Goal: Information Seeking & Learning: Learn about a topic

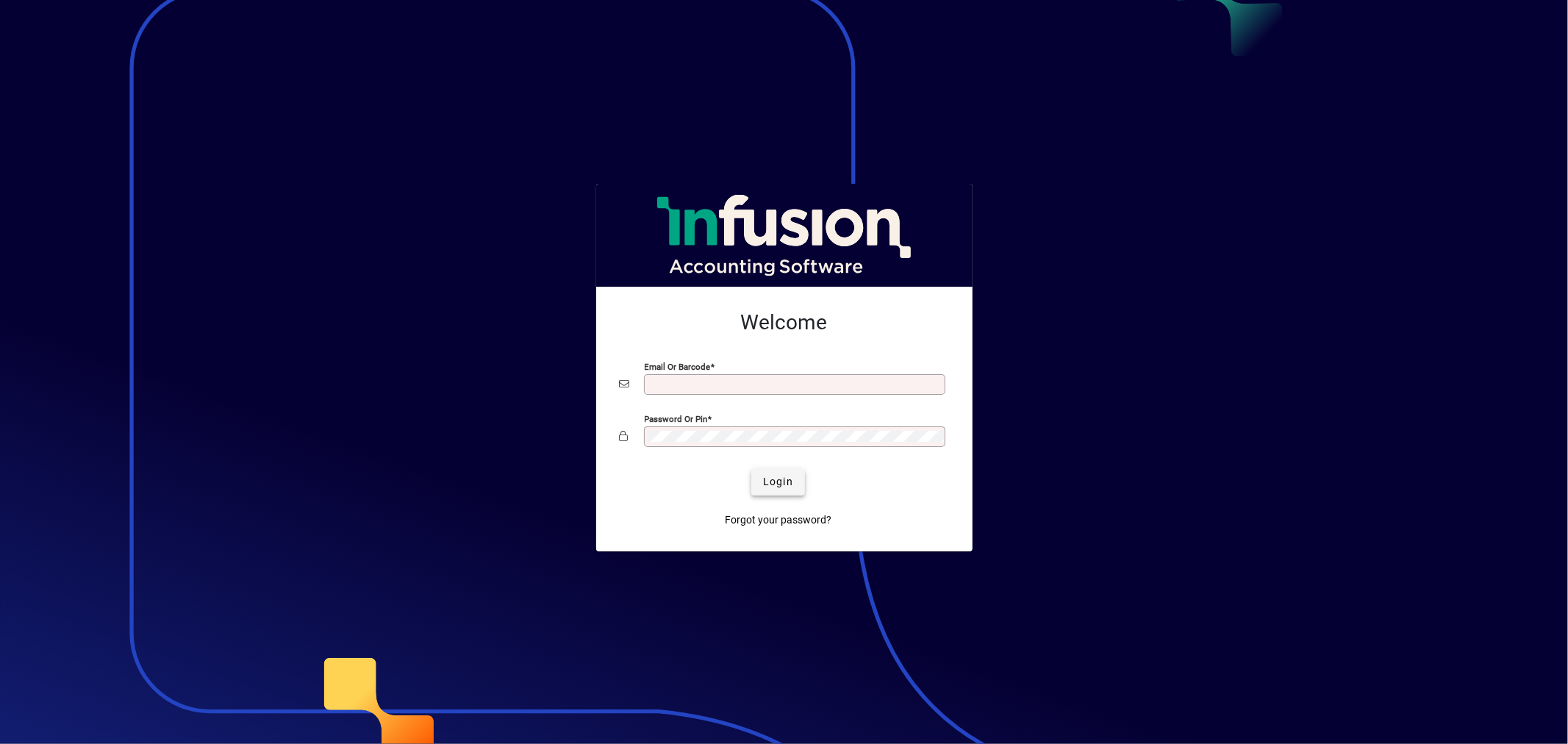
type input "**********"
click at [785, 482] on span "Login" at bounding box center [778, 482] width 31 height 16
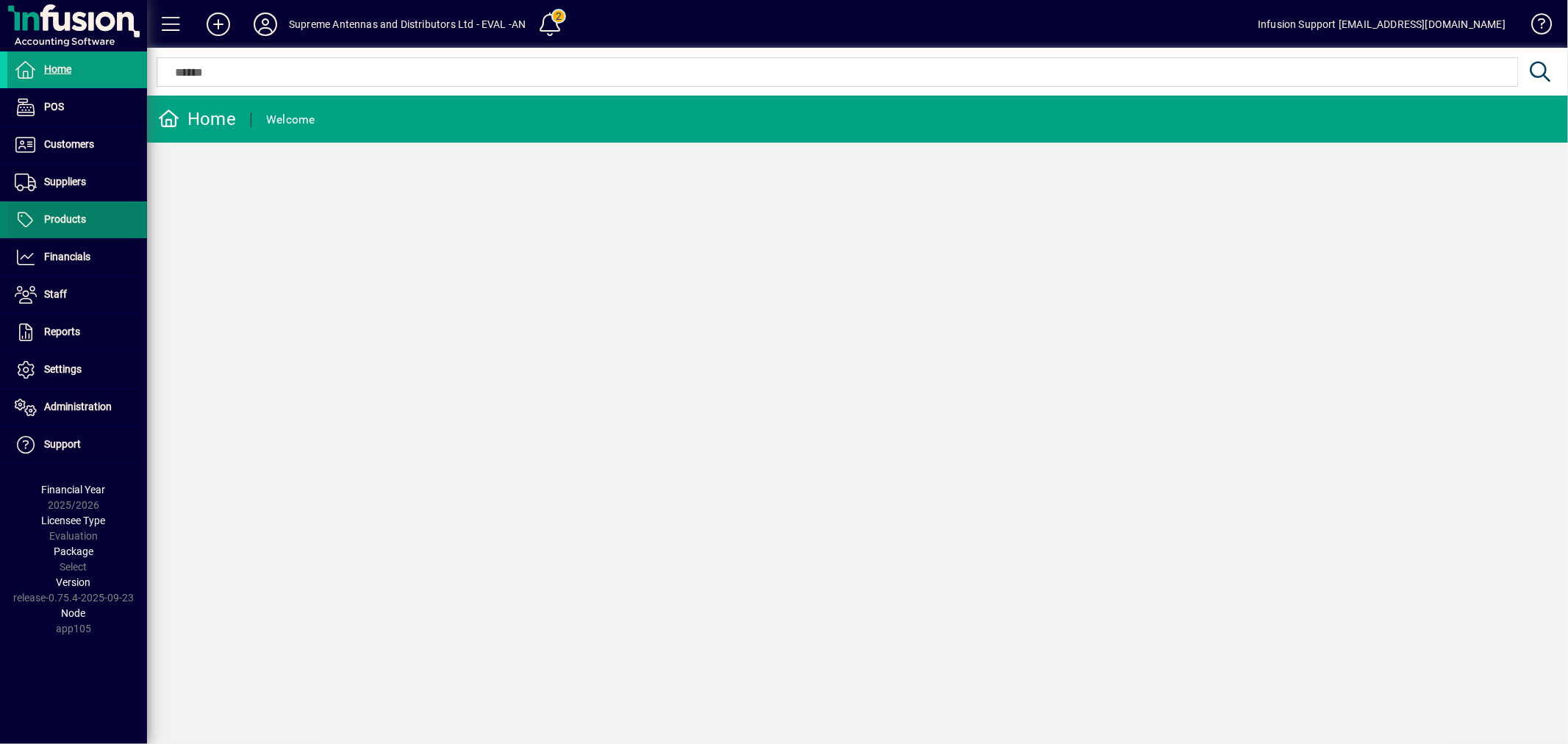
click at [74, 221] on span "Products" at bounding box center [65, 219] width 42 height 12
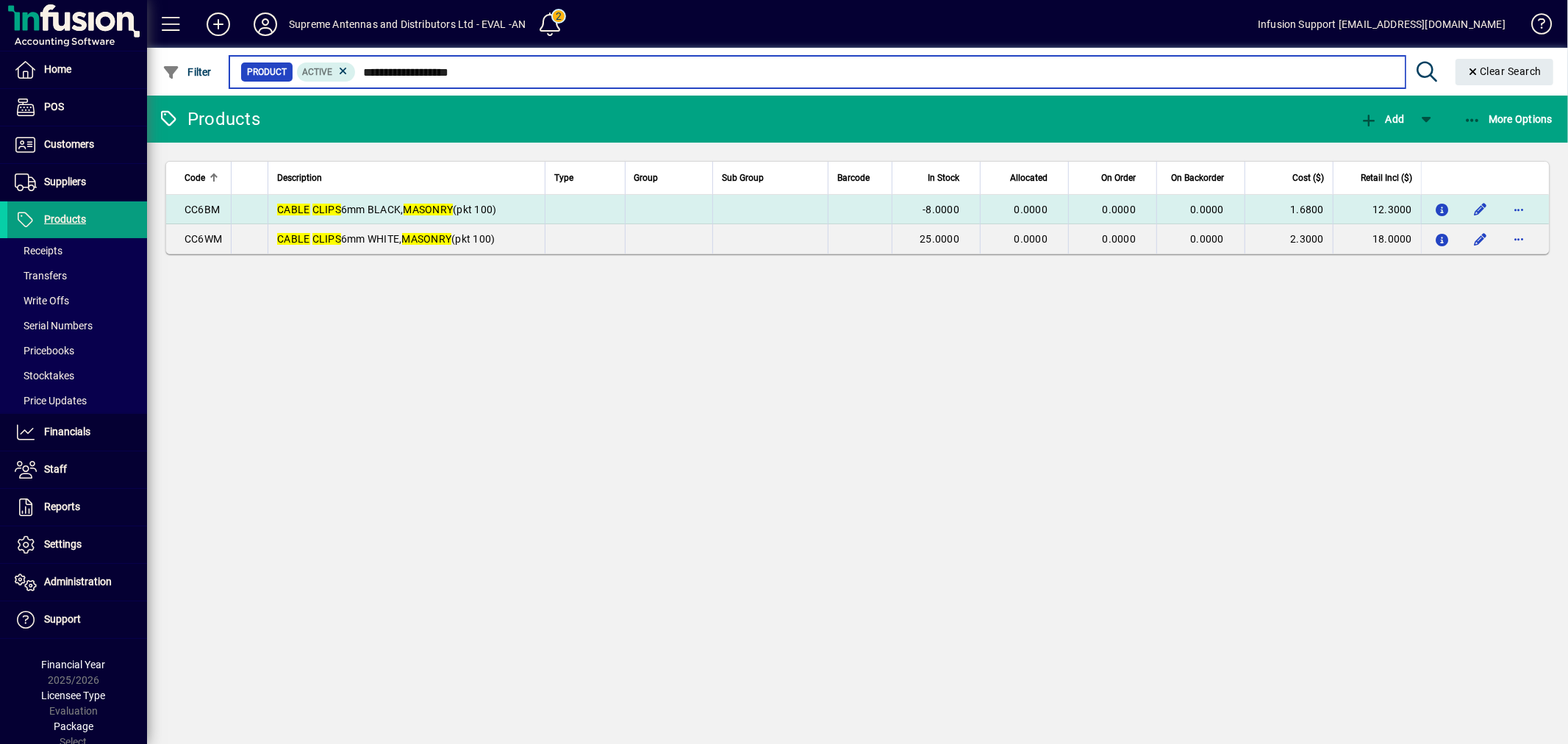
type input "**********"
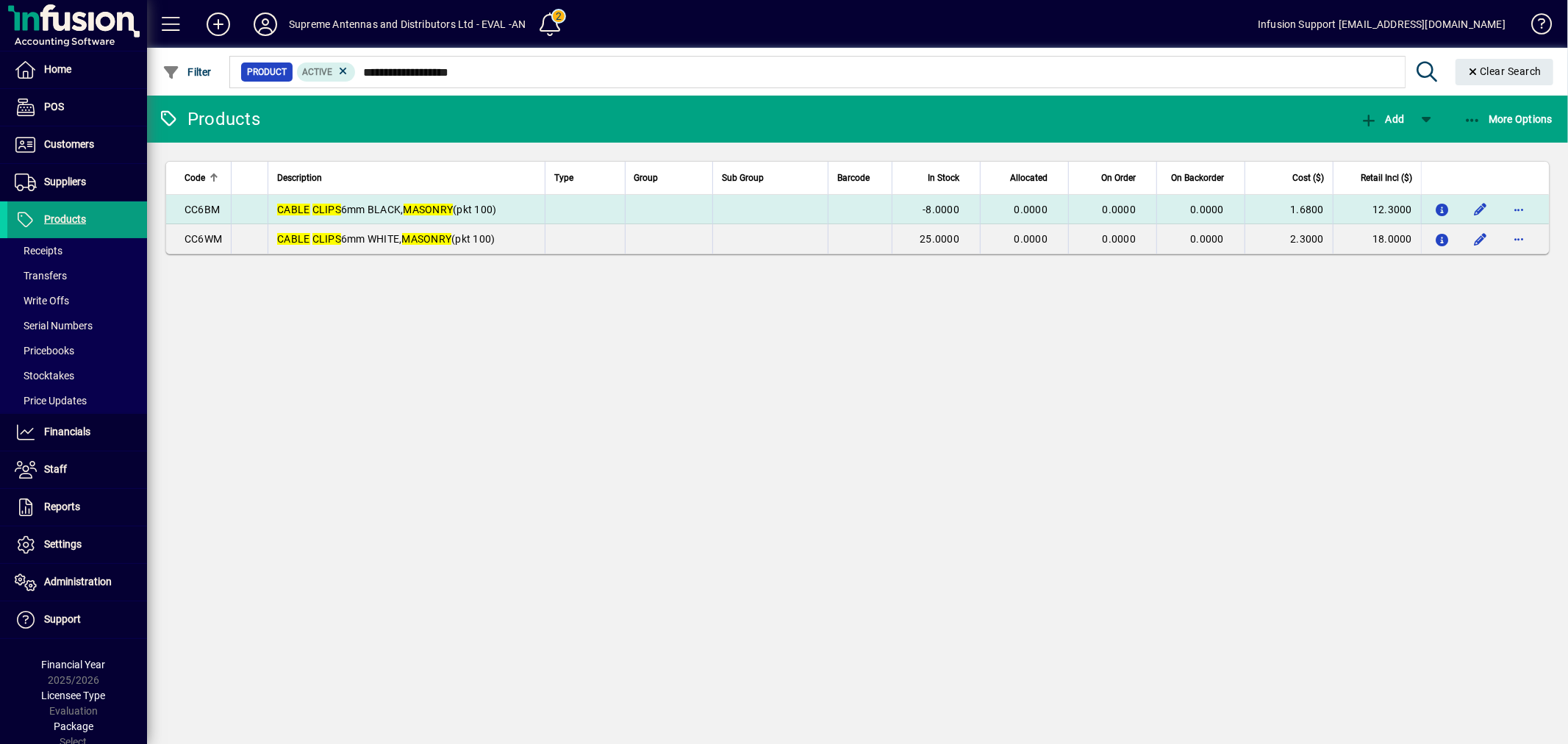
click at [633, 206] on td at bounding box center [668, 210] width 88 height 30
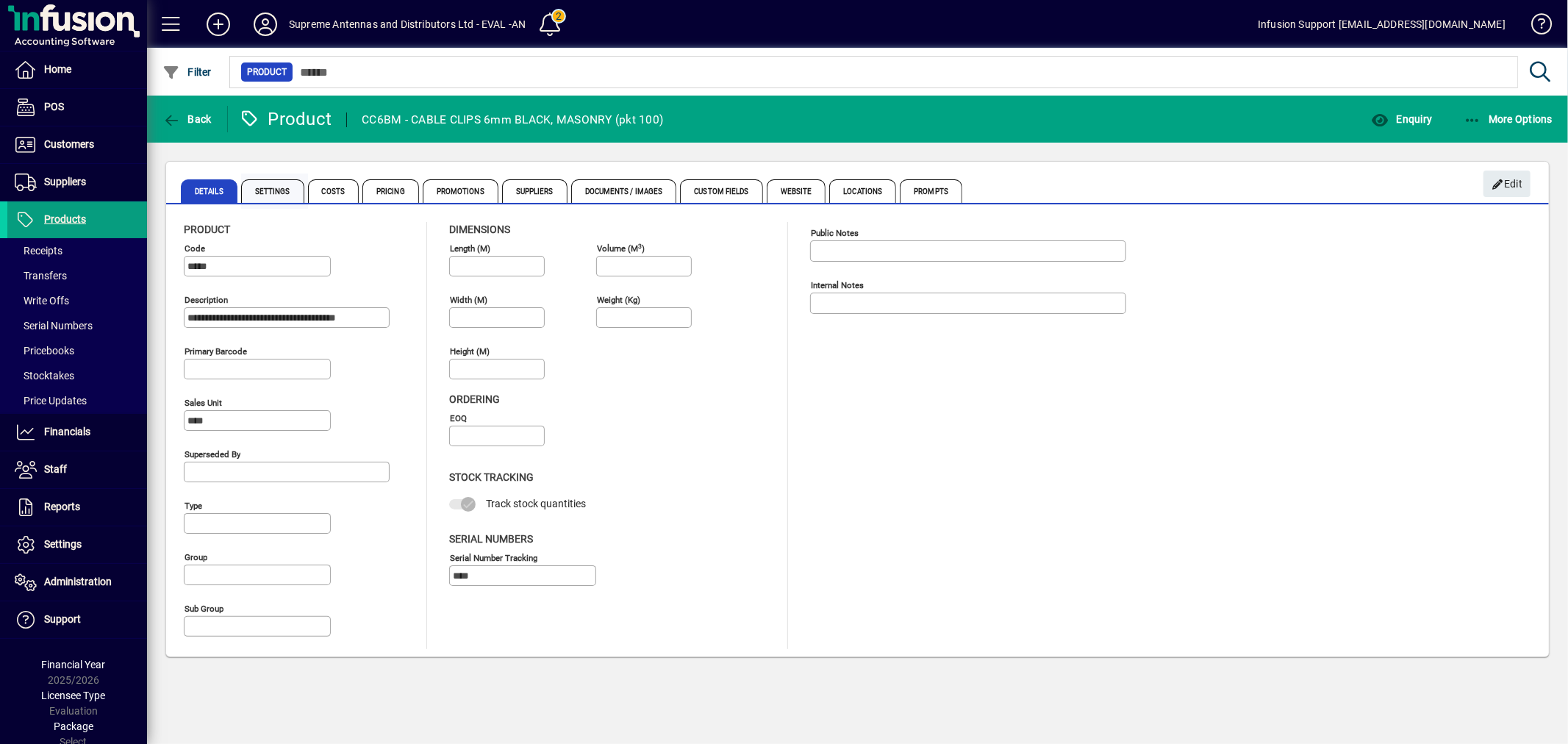
click at [268, 186] on span "Settings" at bounding box center [273, 190] width 63 height 23
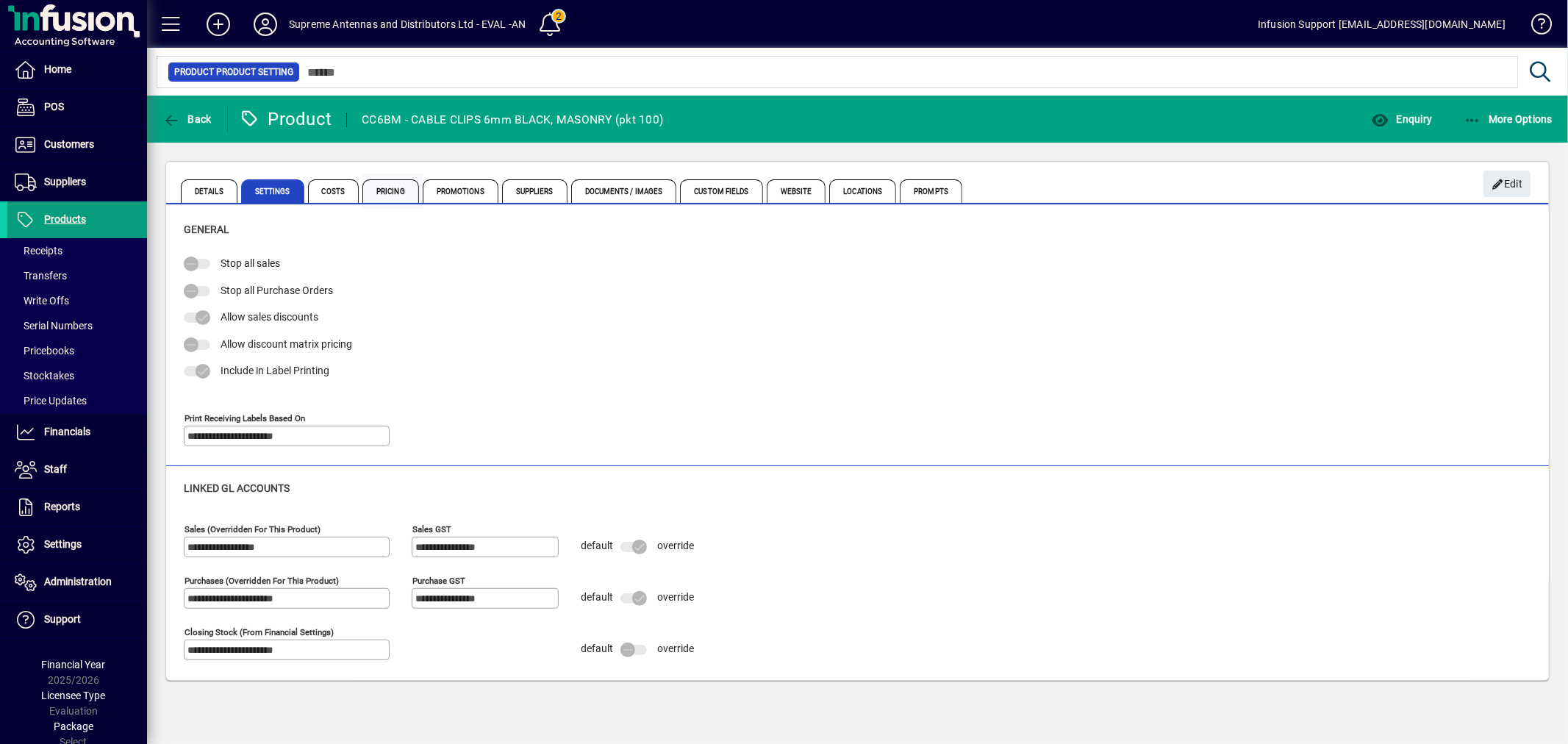
click at [362, 196] on span "Pricing" at bounding box center [390, 190] width 56 height 23
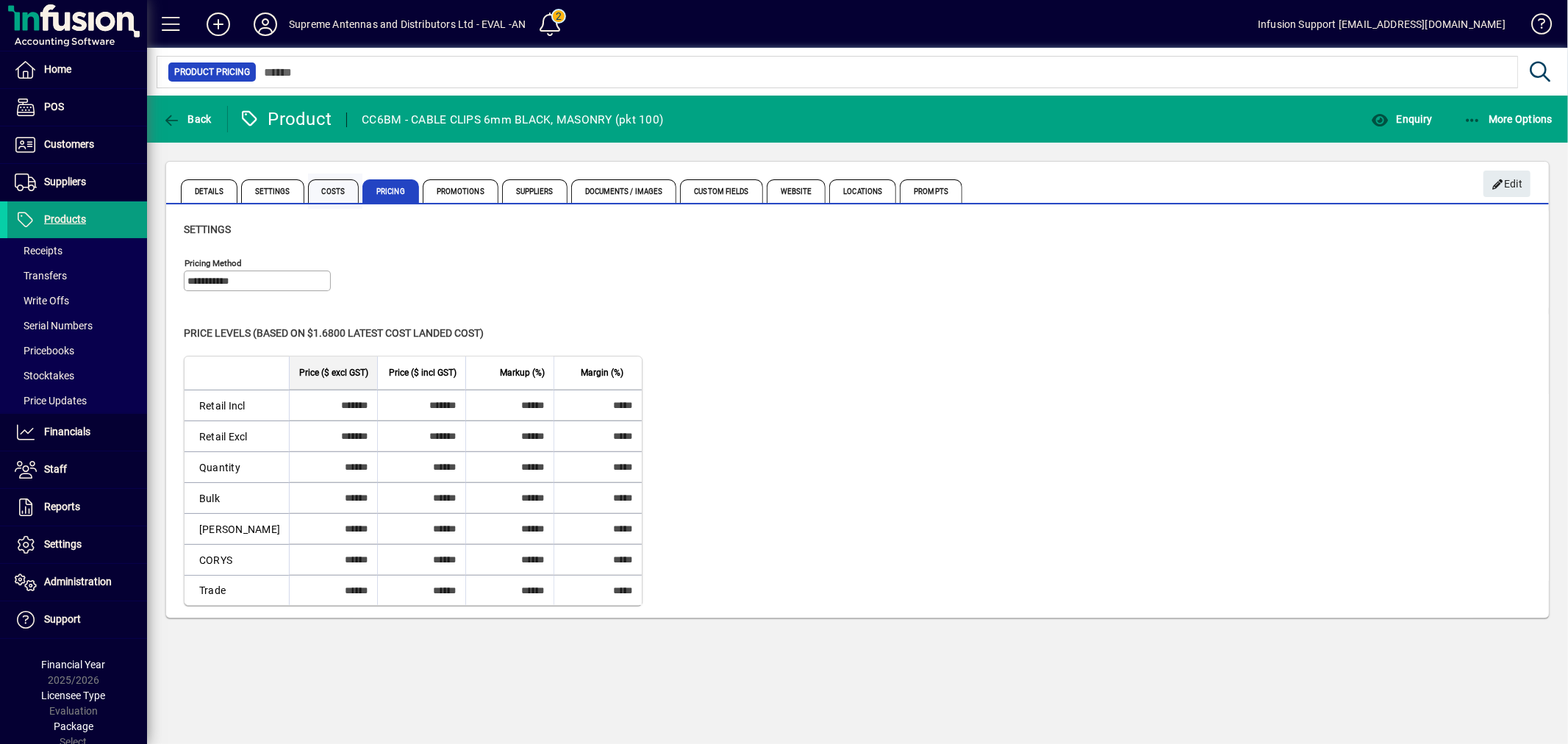
click at [341, 194] on span "Costs" at bounding box center [334, 190] width 52 height 23
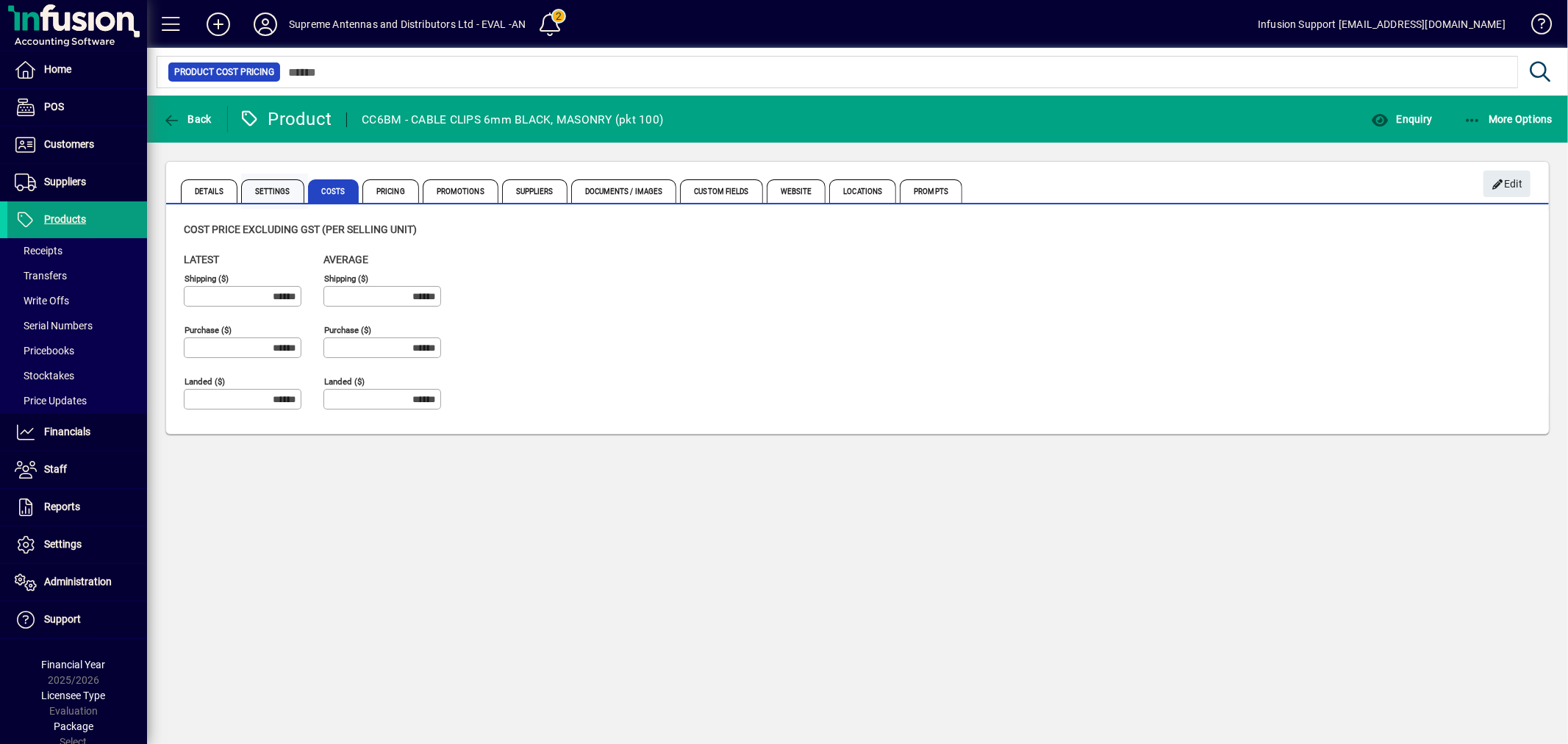
click at [288, 187] on span "Settings" at bounding box center [273, 190] width 63 height 23
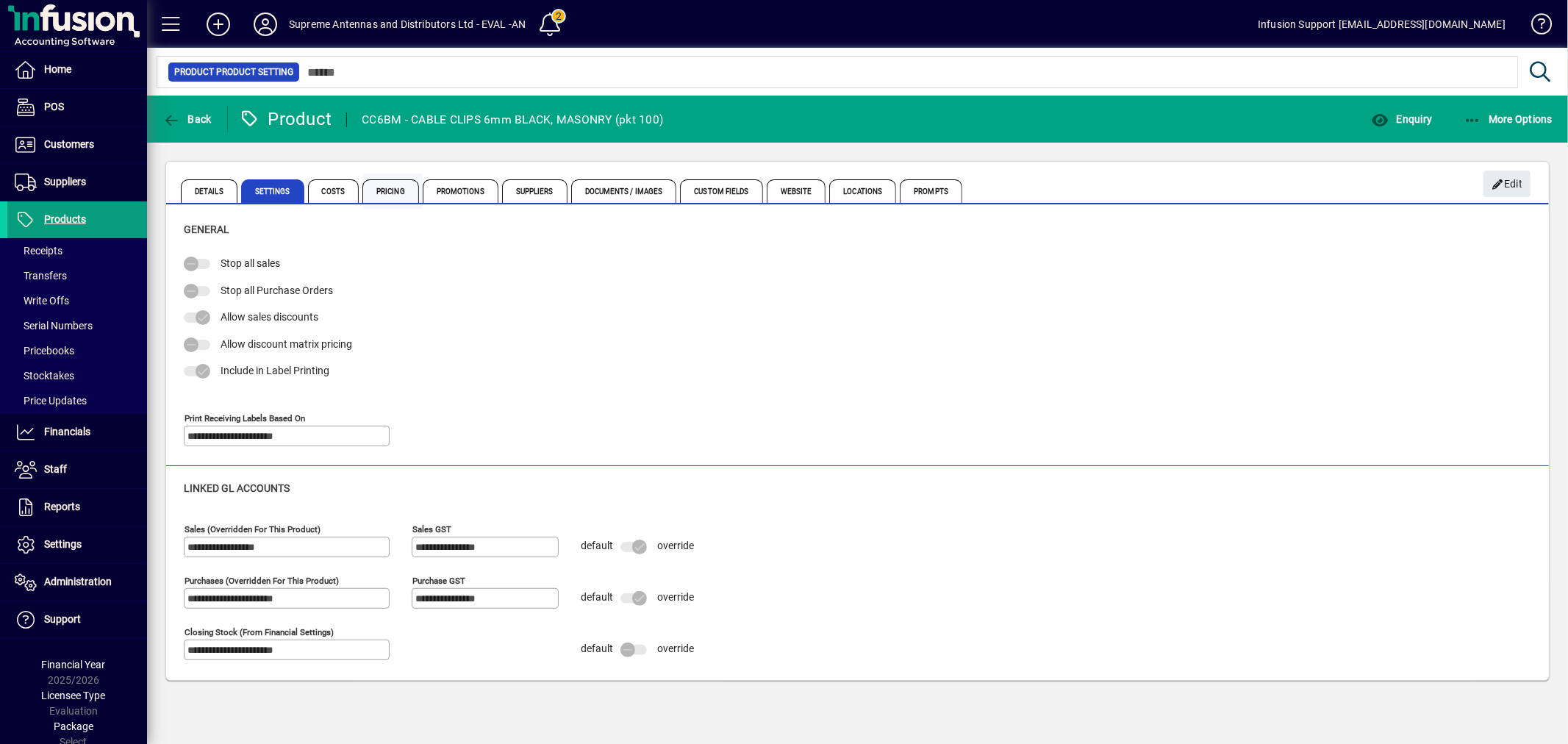
click at [379, 194] on span "Pricing" at bounding box center [390, 190] width 56 height 23
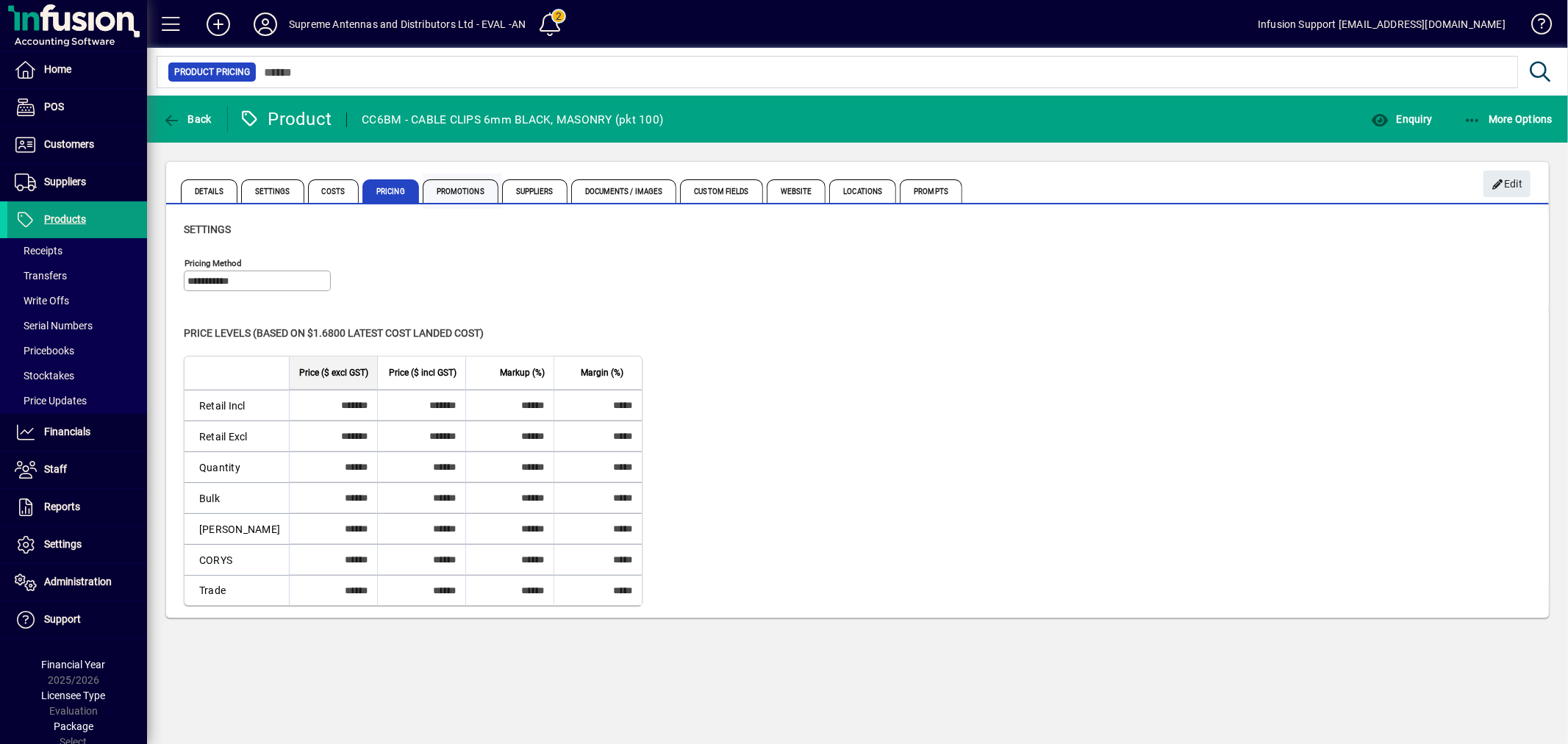
click at [443, 192] on span "Promotions" at bounding box center [460, 190] width 76 height 23
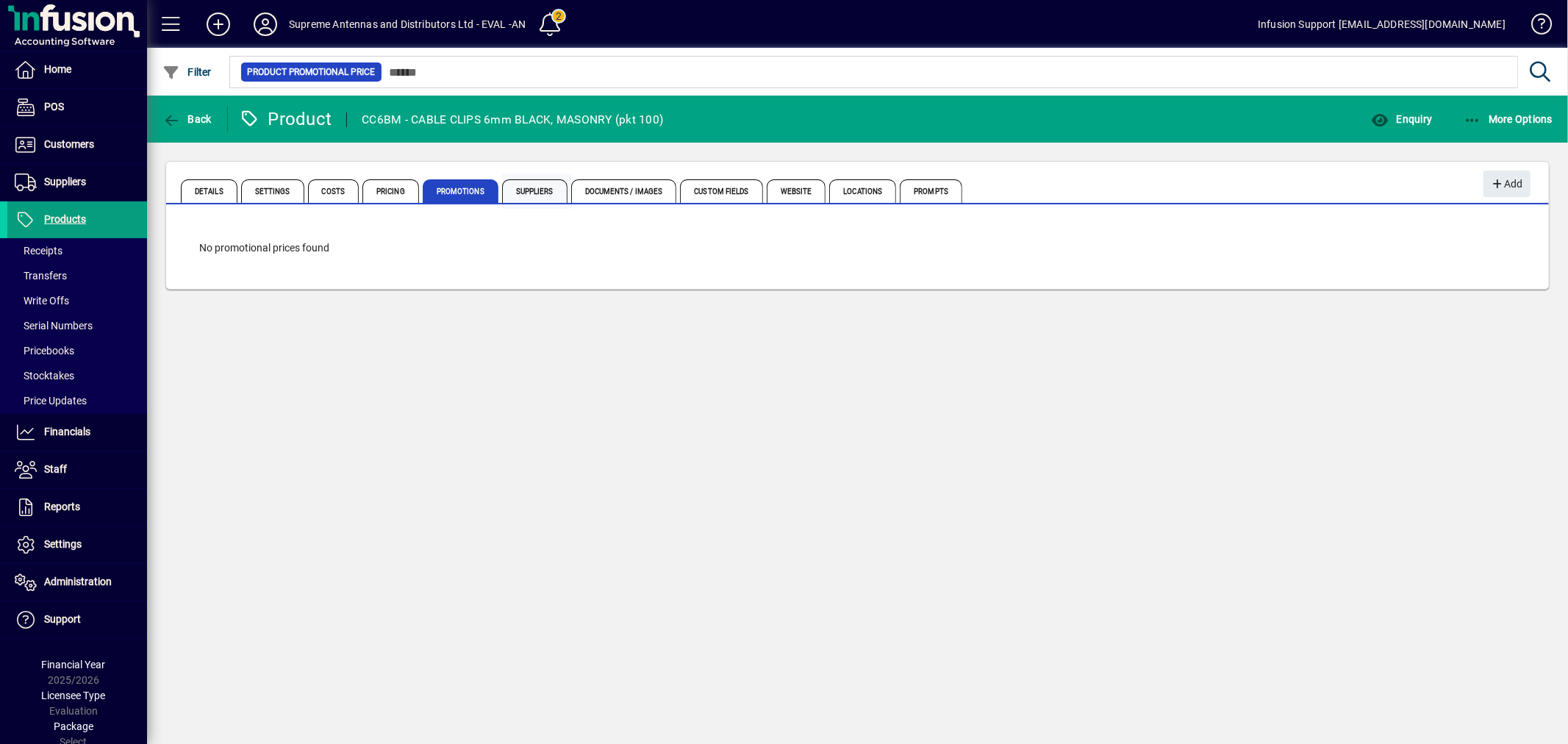
click at [541, 199] on span "Suppliers" at bounding box center [534, 190] width 66 height 23
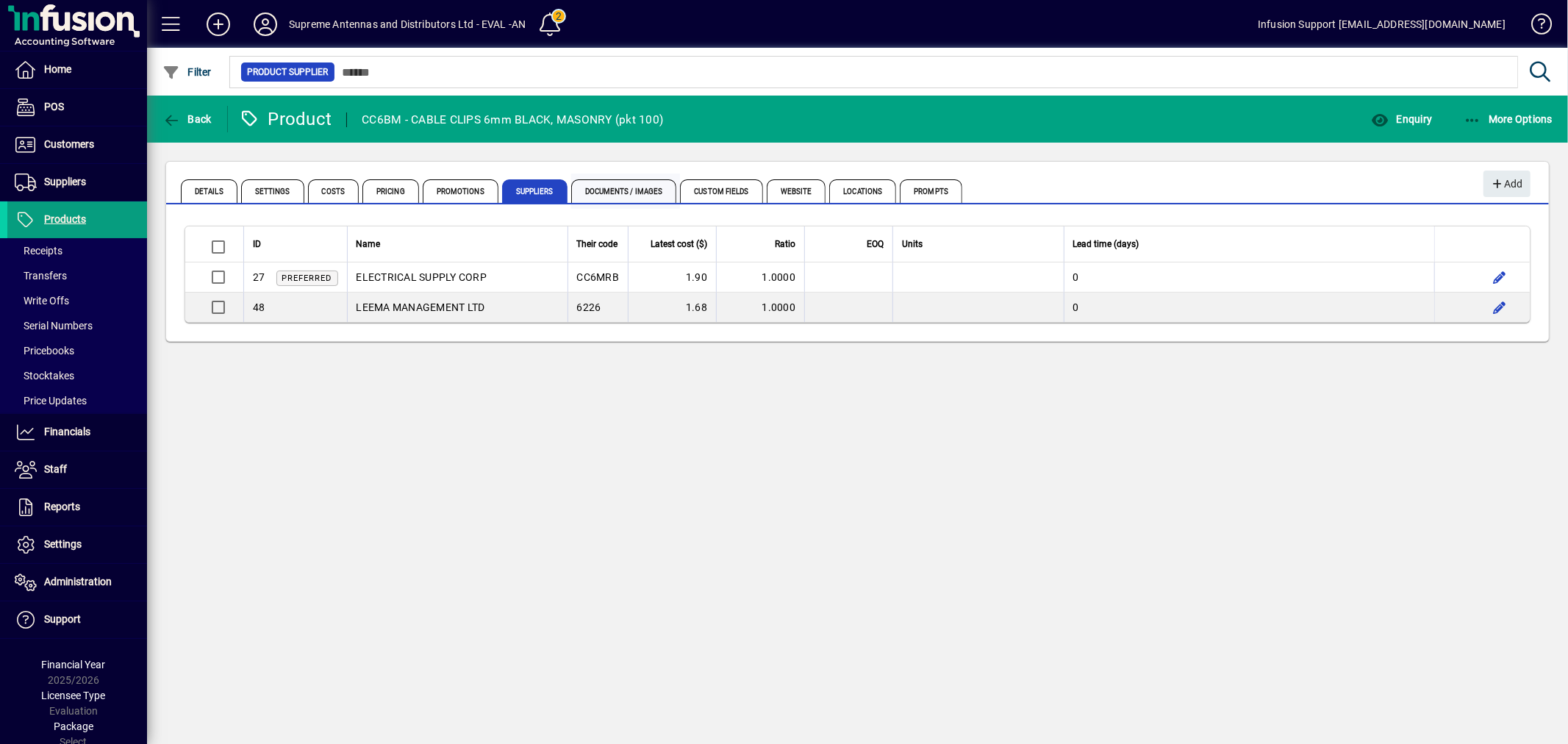
click at [627, 188] on span "Documents / Images" at bounding box center [624, 190] width 106 height 23
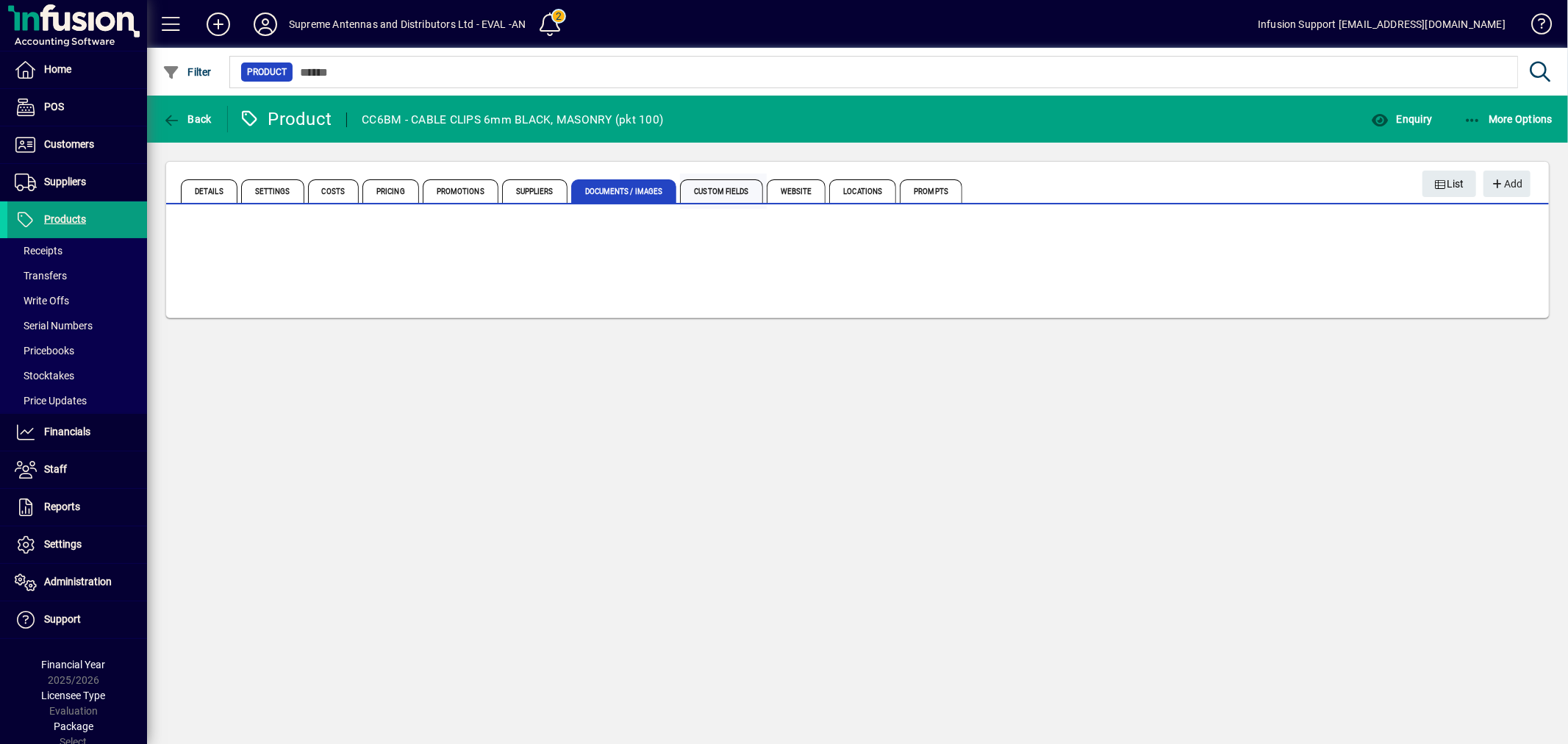
click at [684, 189] on span "Custom Fields" at bounding box center [721, 190] width 82 height 23
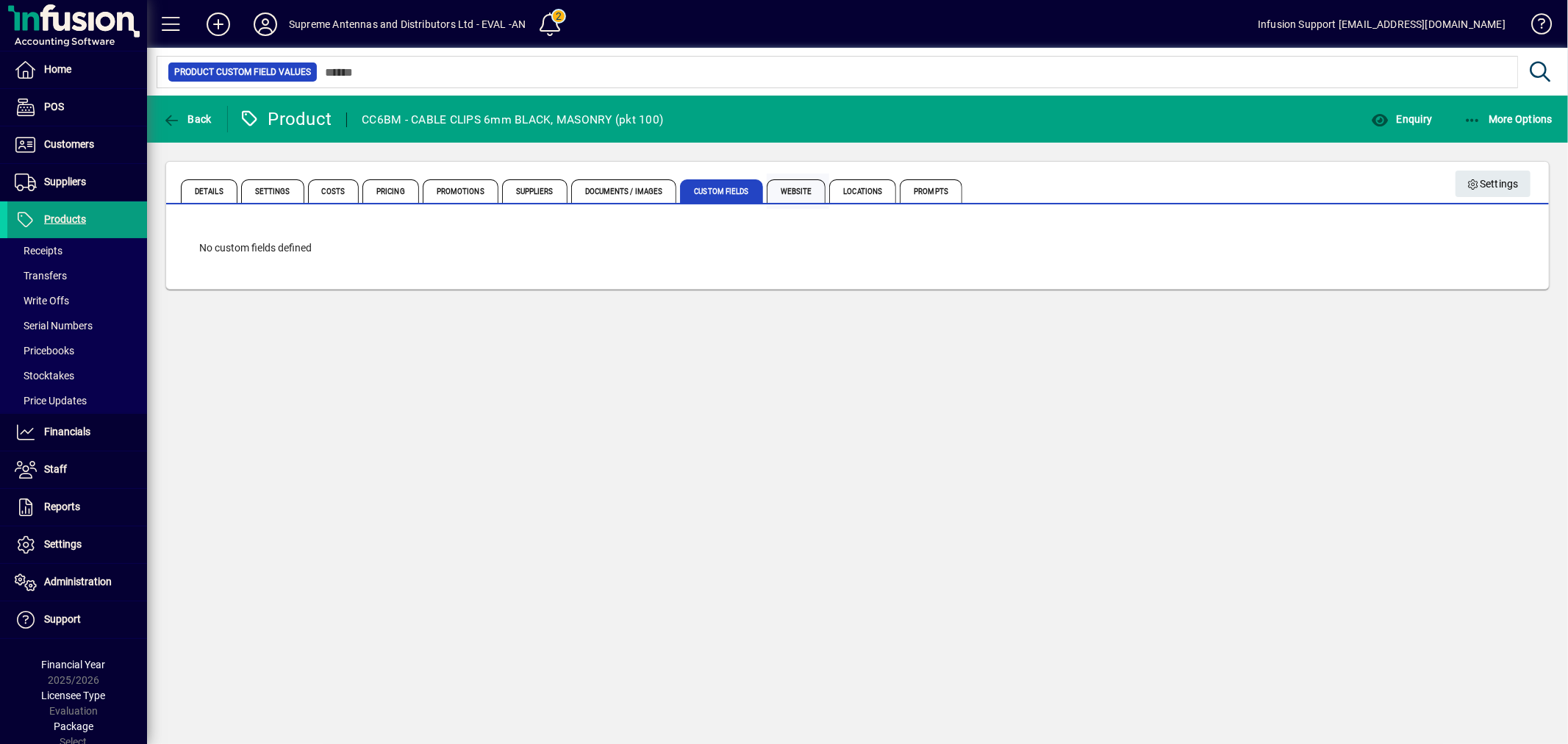
click at [788, 189] on span "Website" at bounding box center [797, 190] width 59 height 23
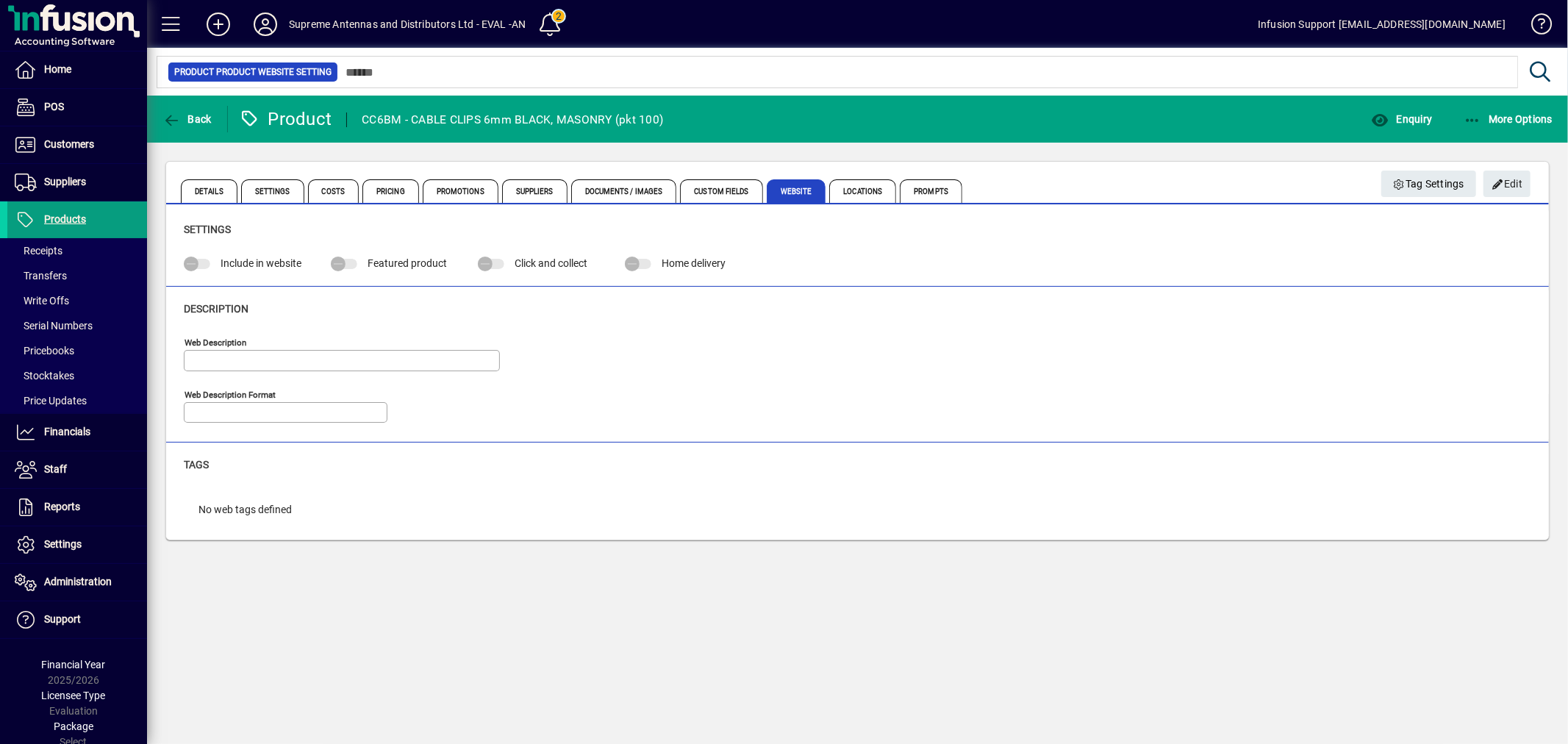
type input "**********"
click at [874, 187] on span "Locations" at bounding box center [863, 190] width 67 height 23
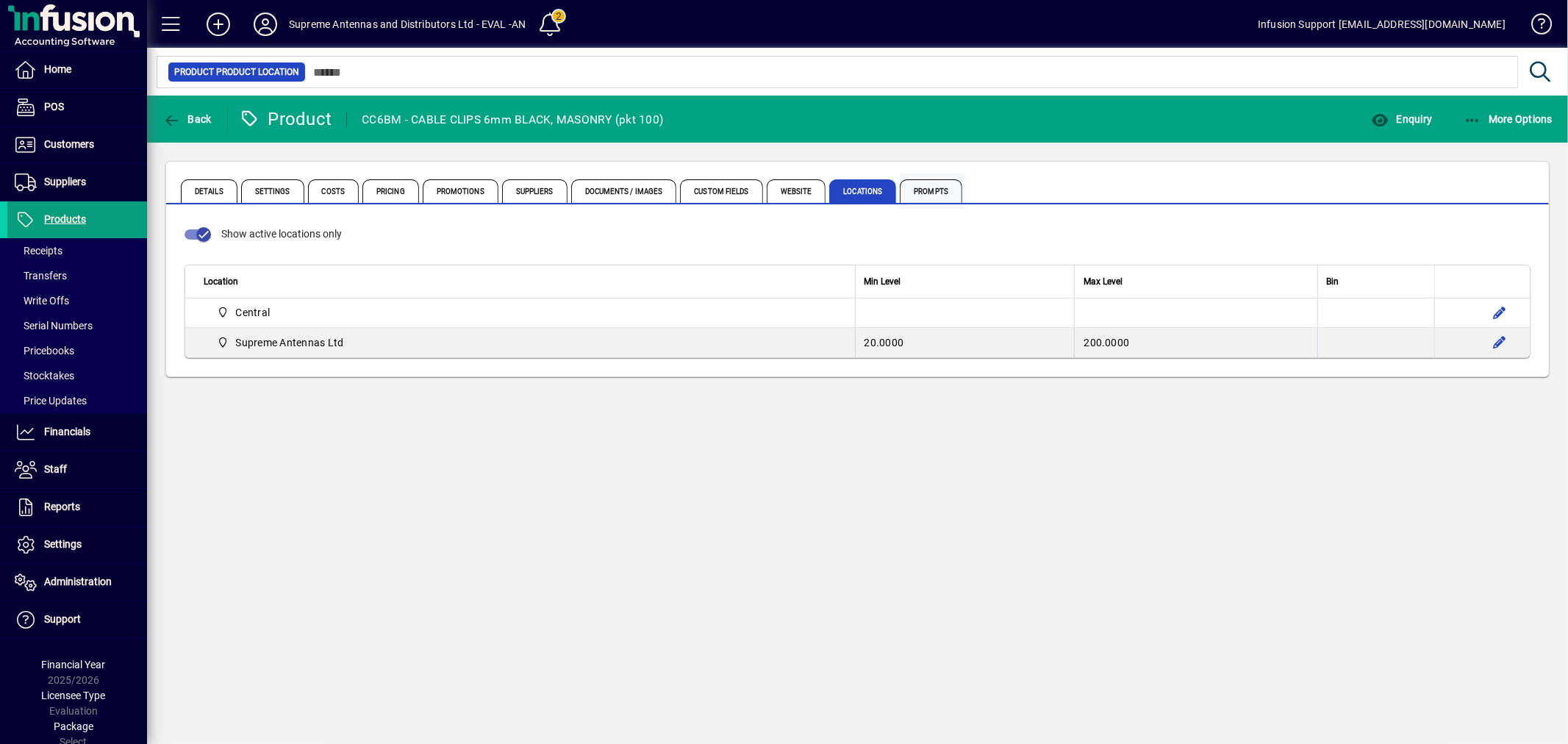
click at [949, 185] on span "Prompts" at bounding box center [931, 190] width 63 height 23
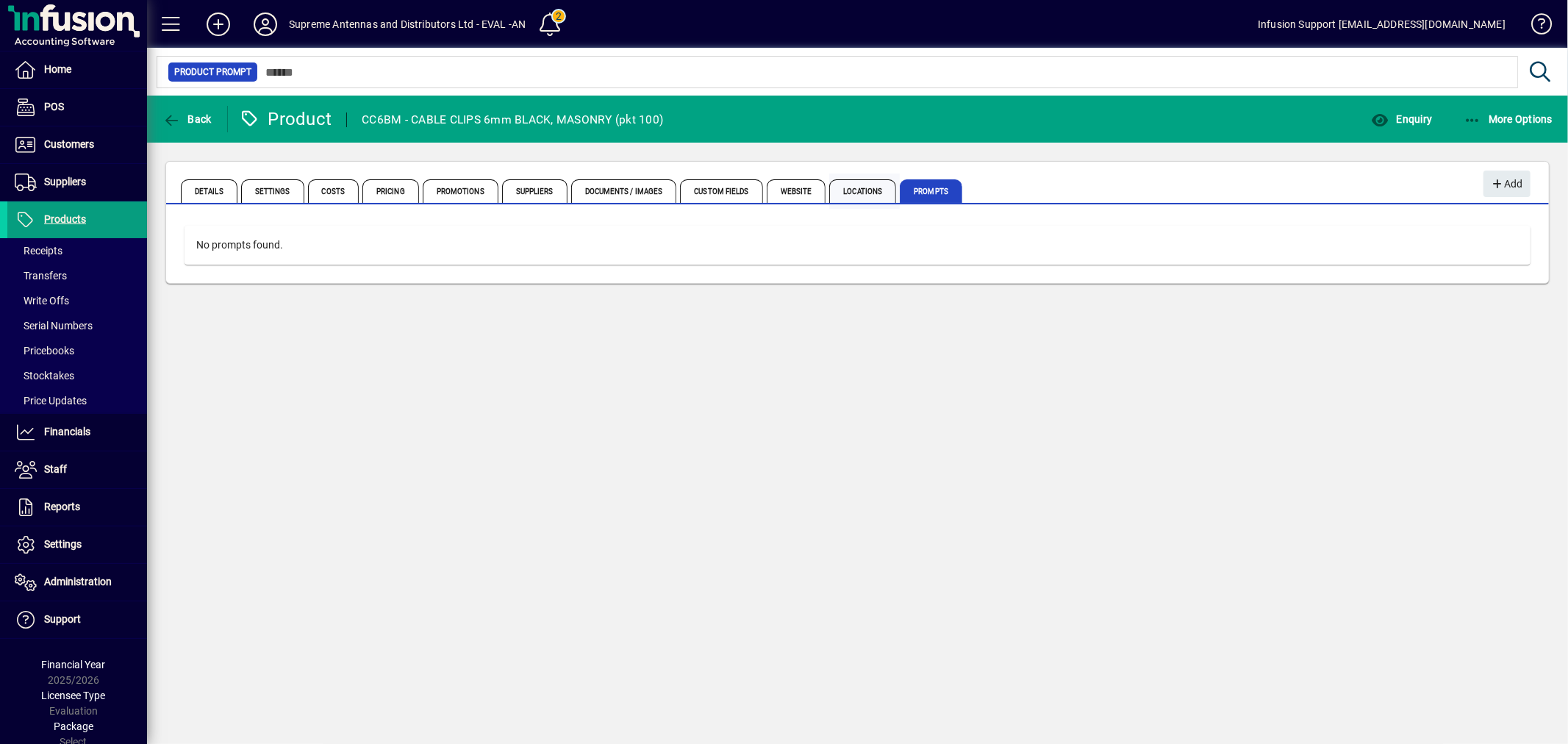
click at [870, 179] on span "Locations" at bounding box center [863, 190] width 67 height 23
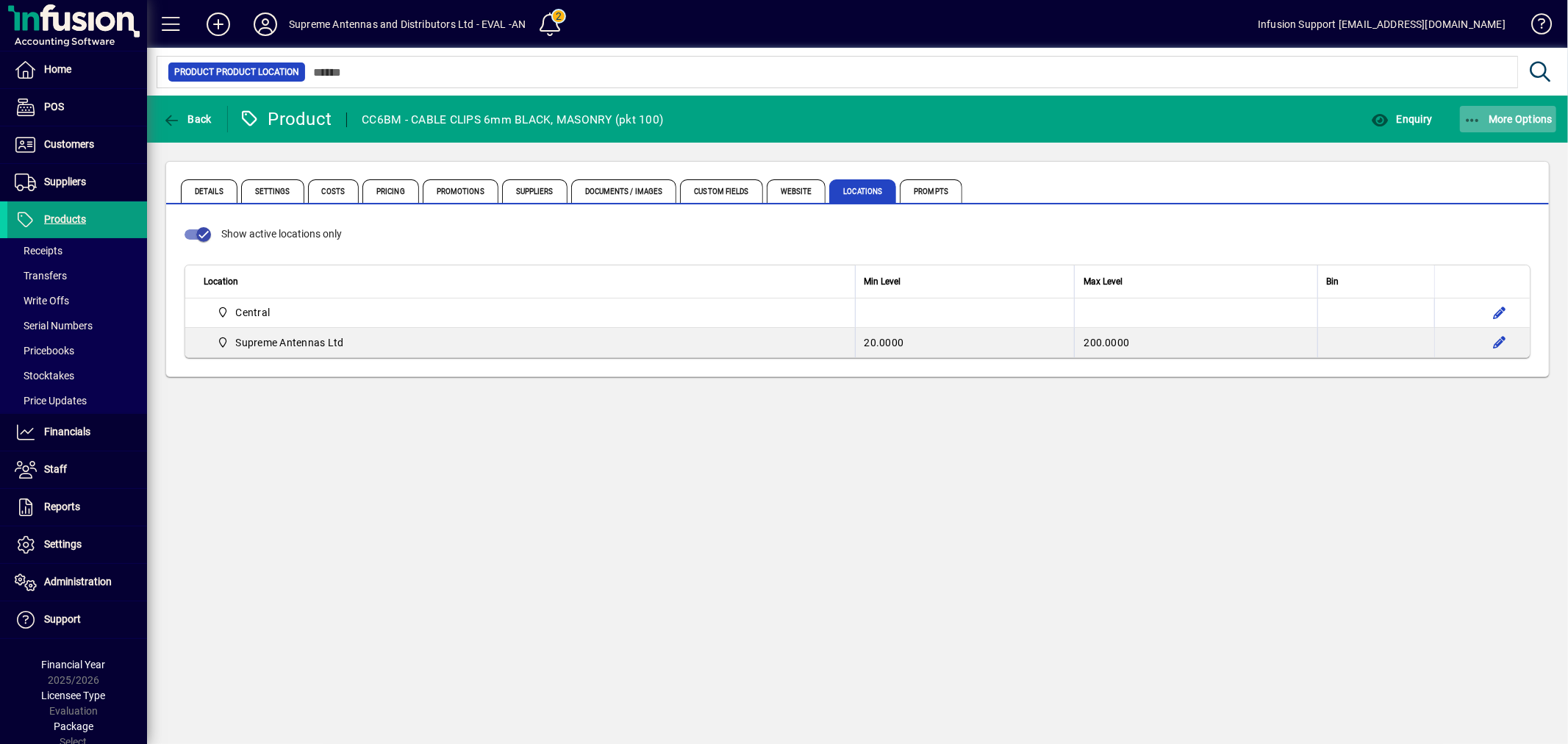
click at [1511, 119] on span "More Options" at bounding box center [1509, 118] width 90 height 12
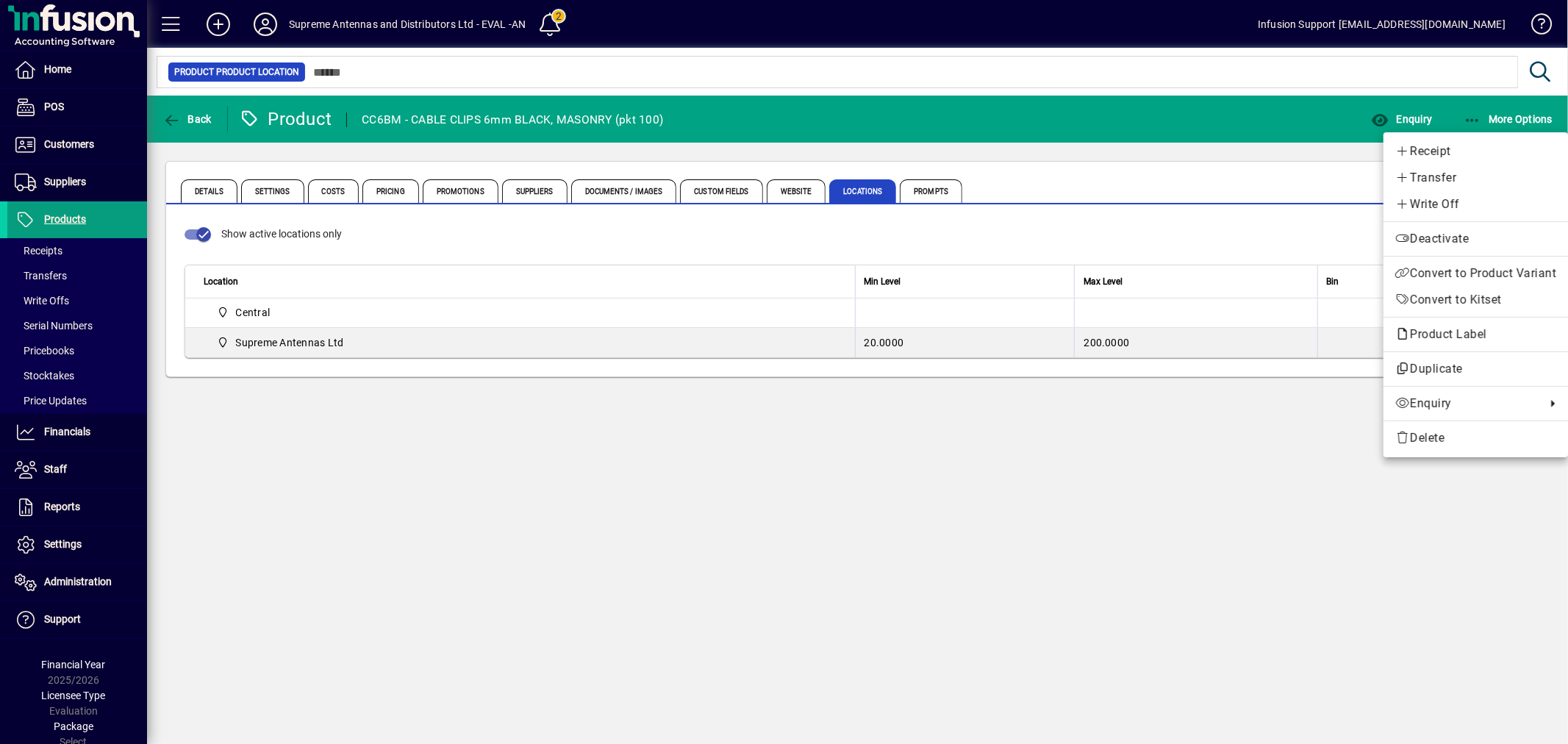
click at [891, 517] on div at bounding box center [784, 372] width 1568 height 744
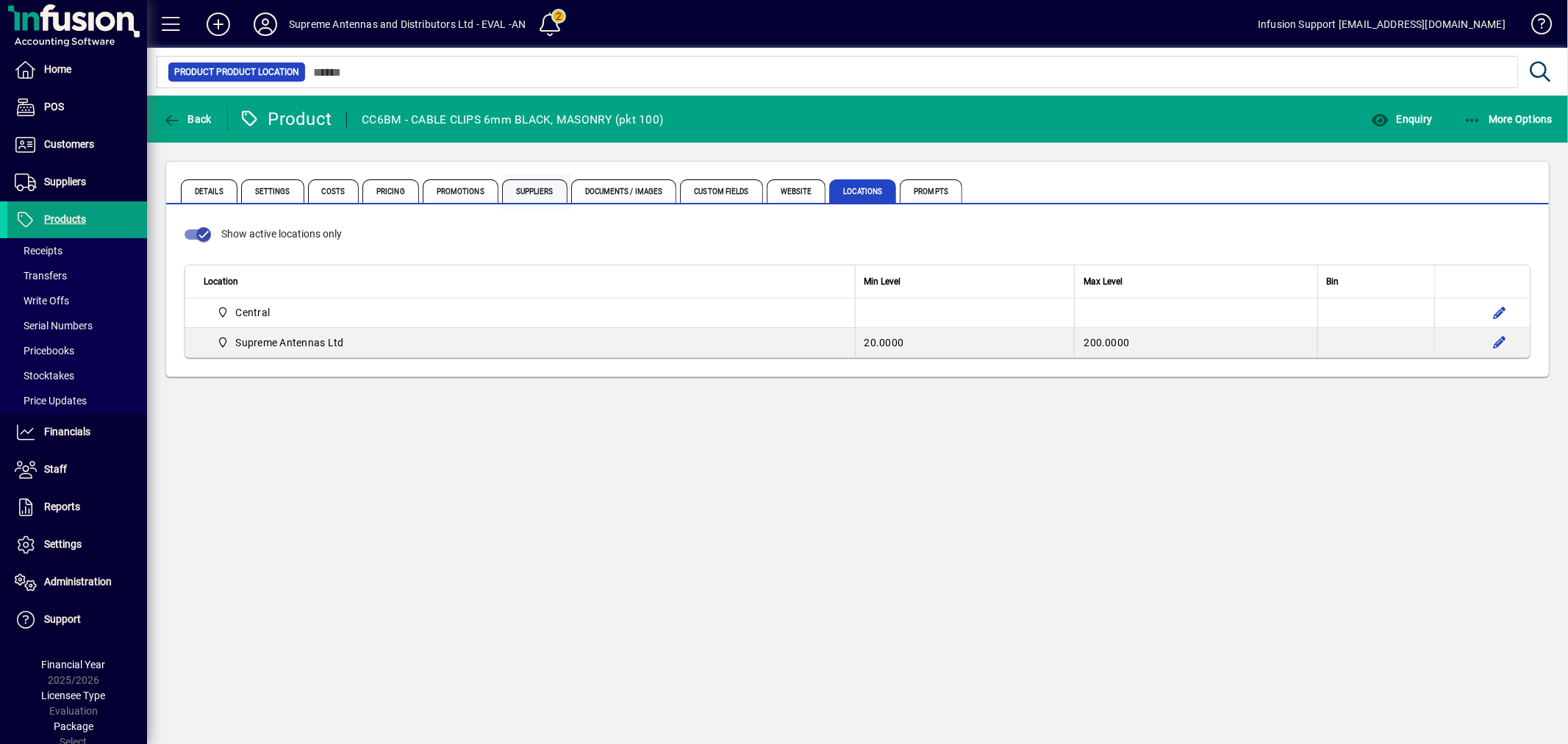
click at [531, 189] on span "Suppliers" at bounding box center [534, 190] width 66 height 23
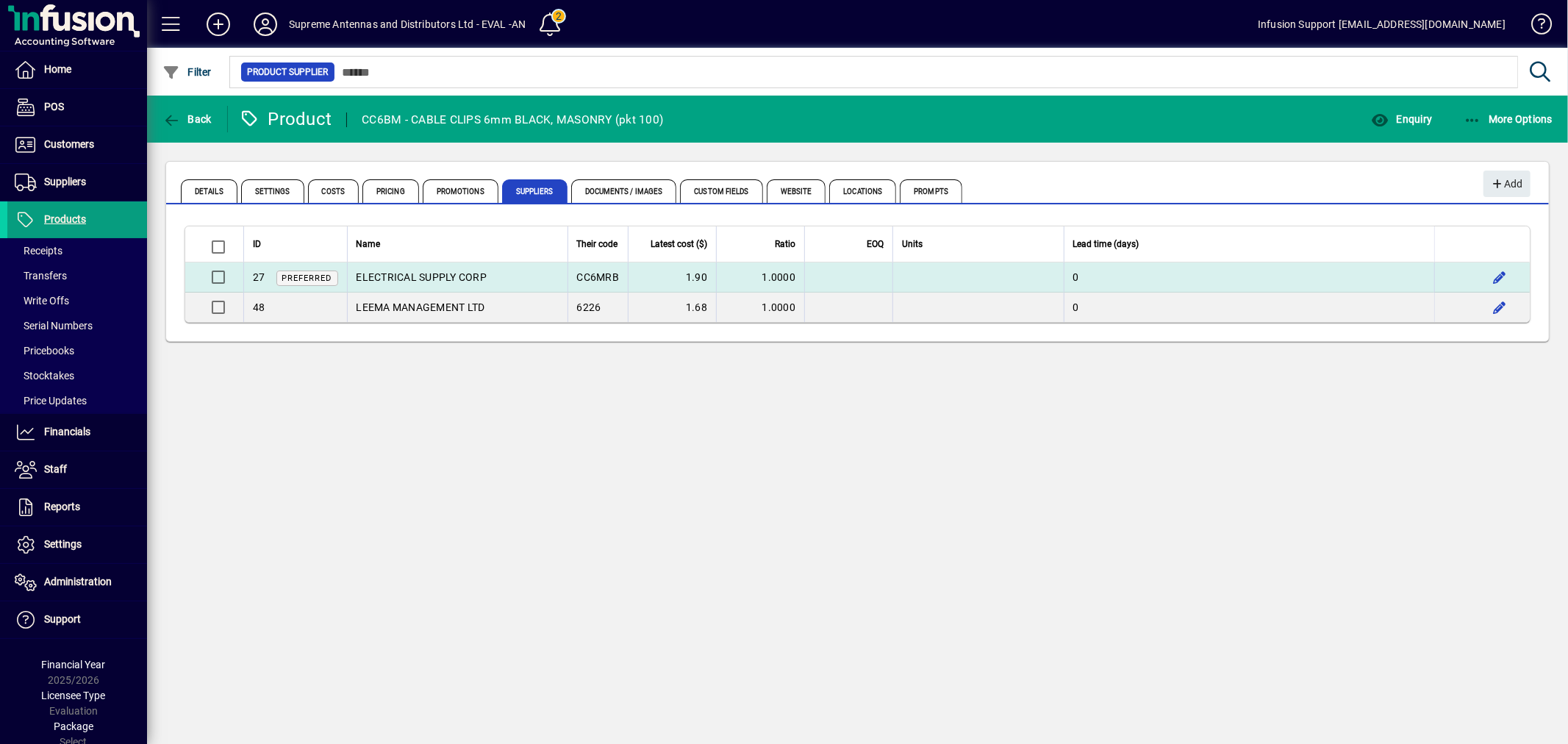
click at [465, 275] on td "ELECTRICAL SUPPLY CORP" at bounding box center [457, 277] width 221 height 30
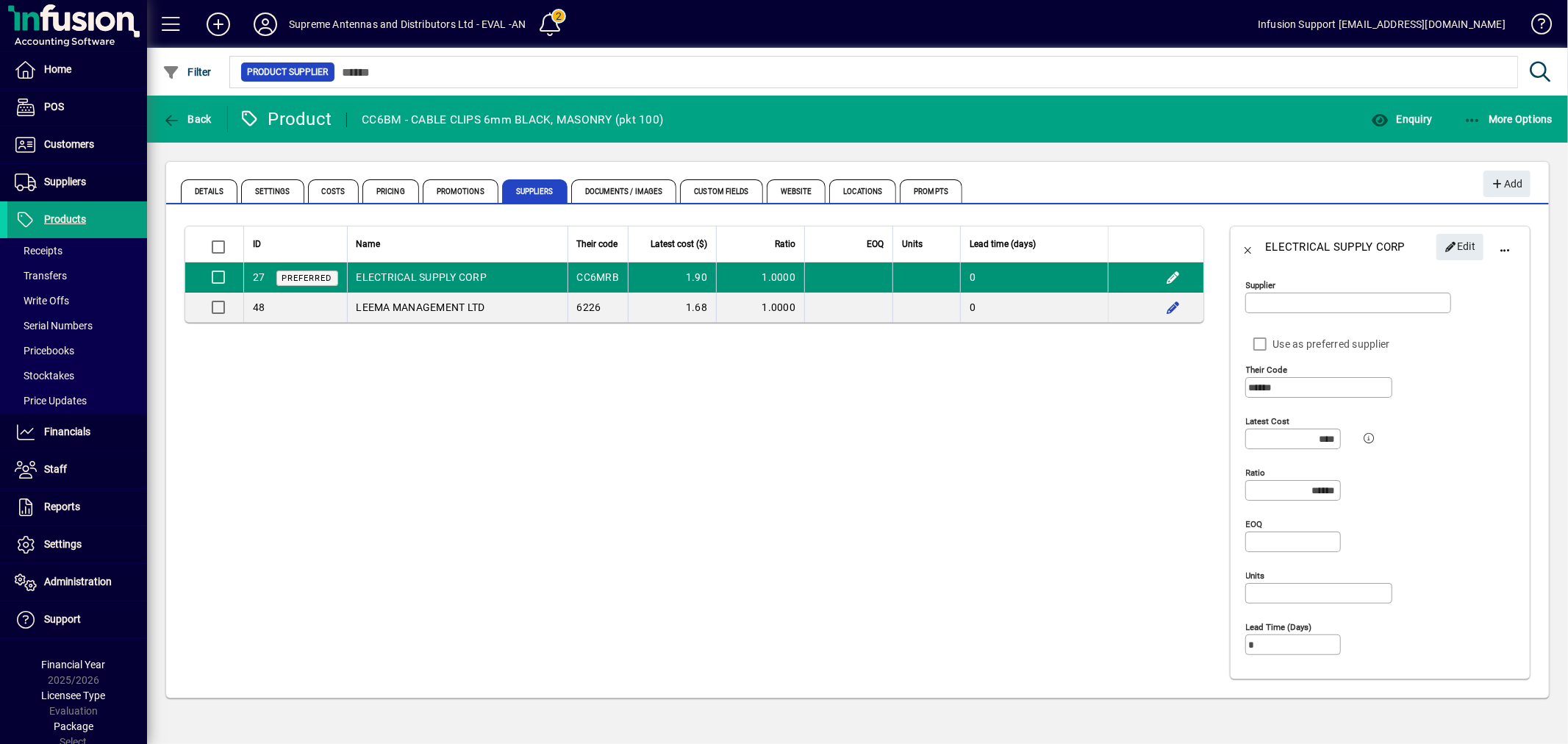
type input "**********"
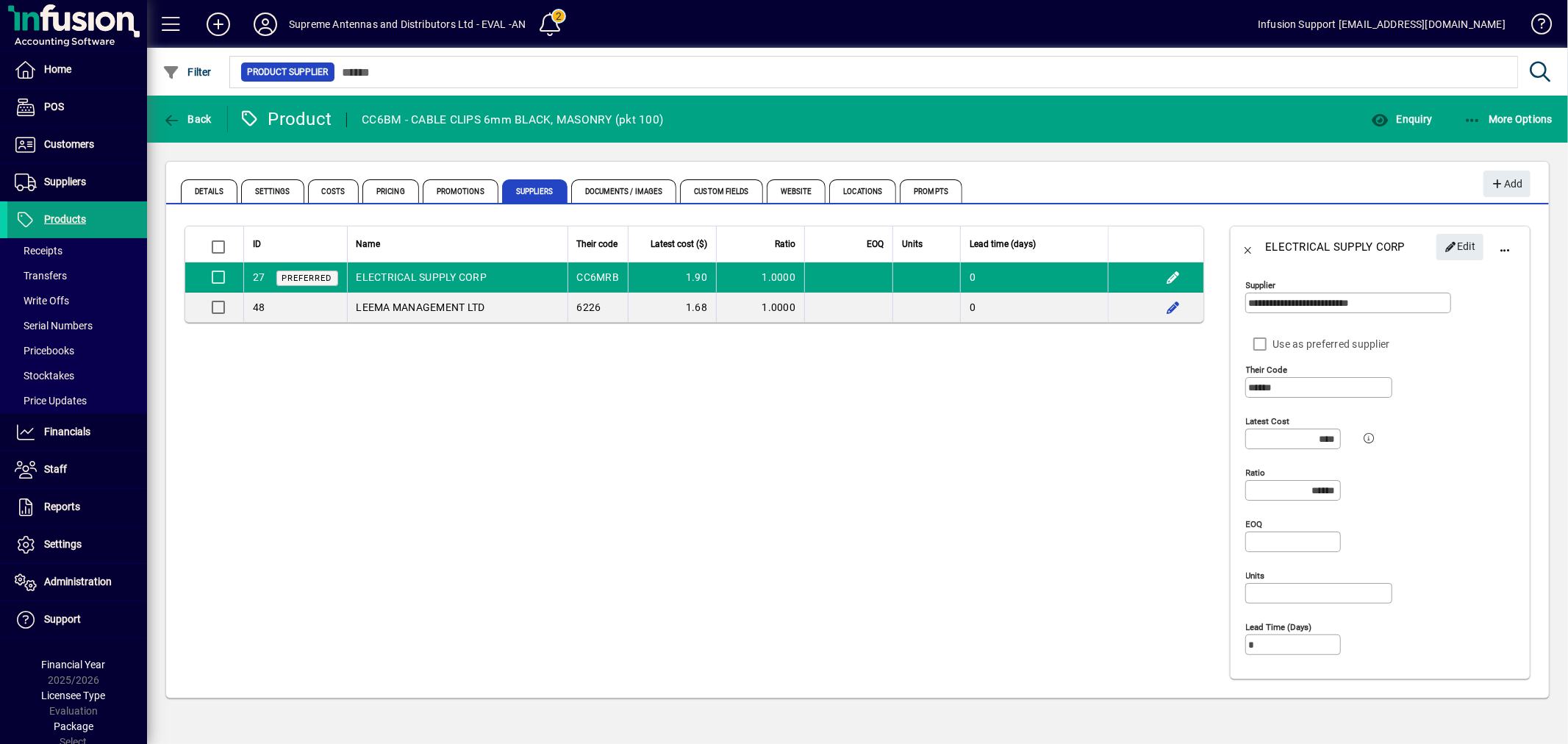
click at [1435, 502] on div "Ratio ******" at bounding box center [1384, 487] width 278 height 52
click at [1429, 449] on div "Latest cost ****" at bounding box center [1384, 436] width 278 height 52
click at [1008, 473] on app-page-flat "ID Name Their code Latest cost ($) Ratio EOQ Units Lead time (days) 27 Preferre…" at bounding box center [694, 452] width 1057 height 490
click at [618, 200] on span "Documents / Images" at bounding box center [624, 190] width 106 height 23
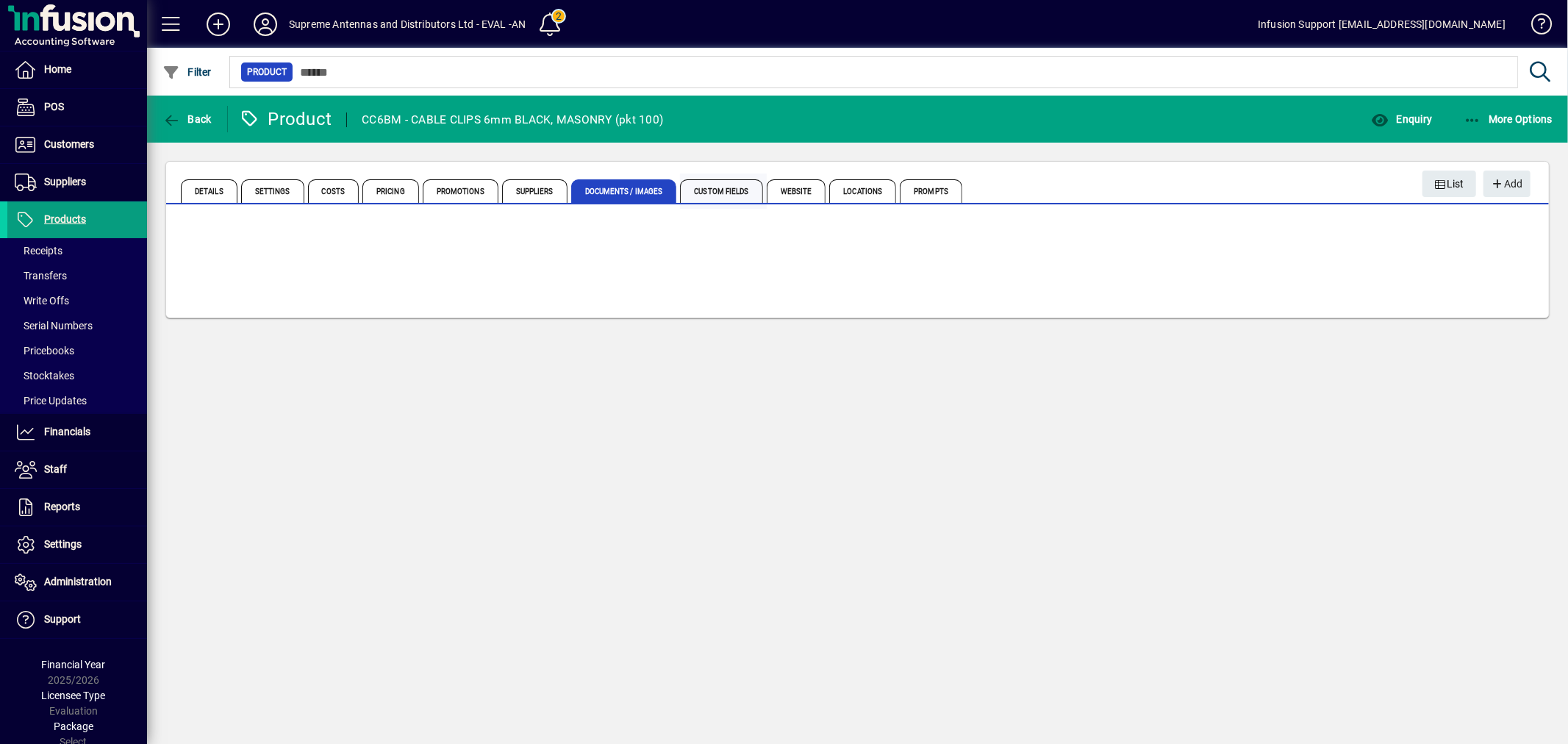
click at [700, 193] on span "Custom Fields" at bounding box center [721, 190] width 82 height 23
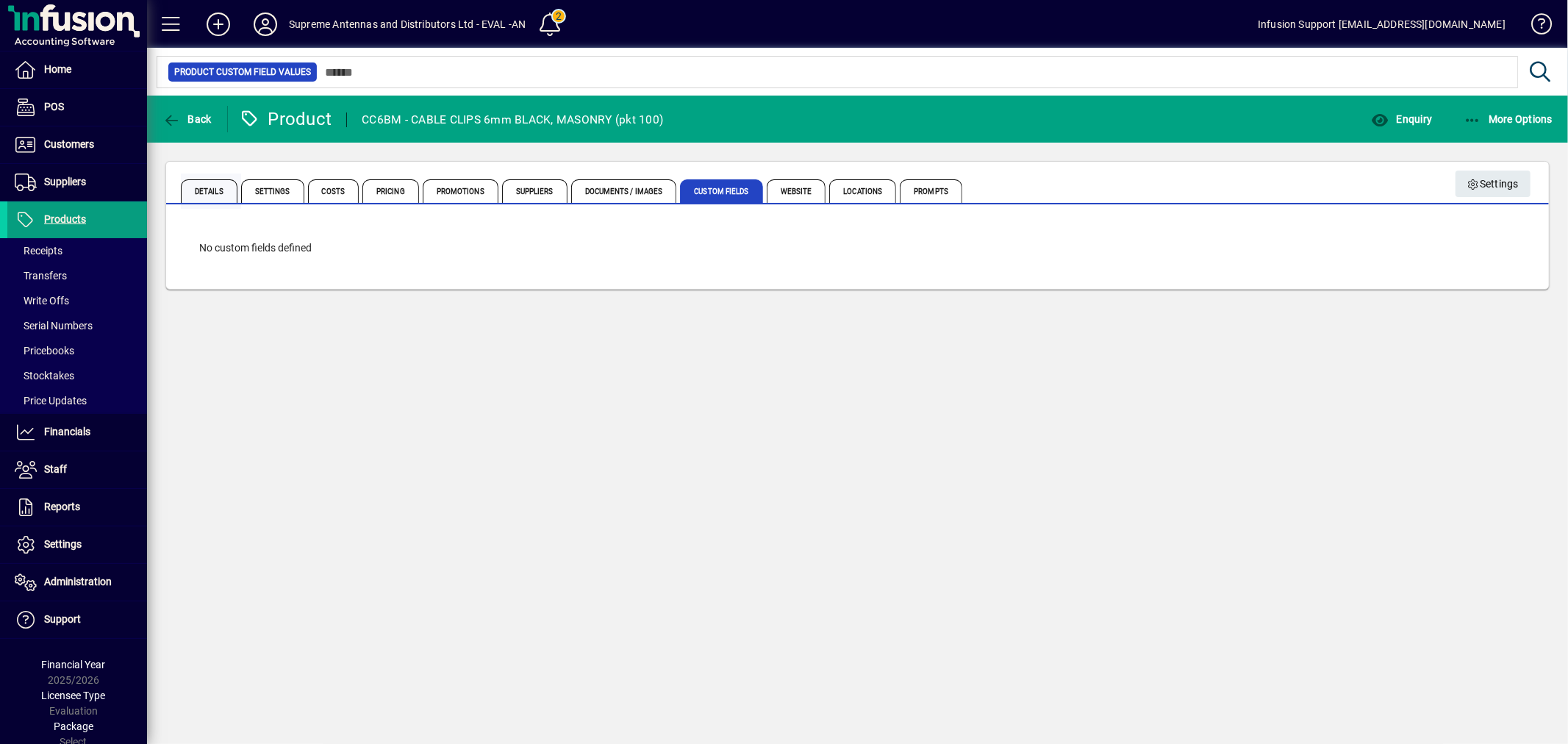
click at [225, 185] on span "Details" at bounding box center [209, 190] width 56 height 23
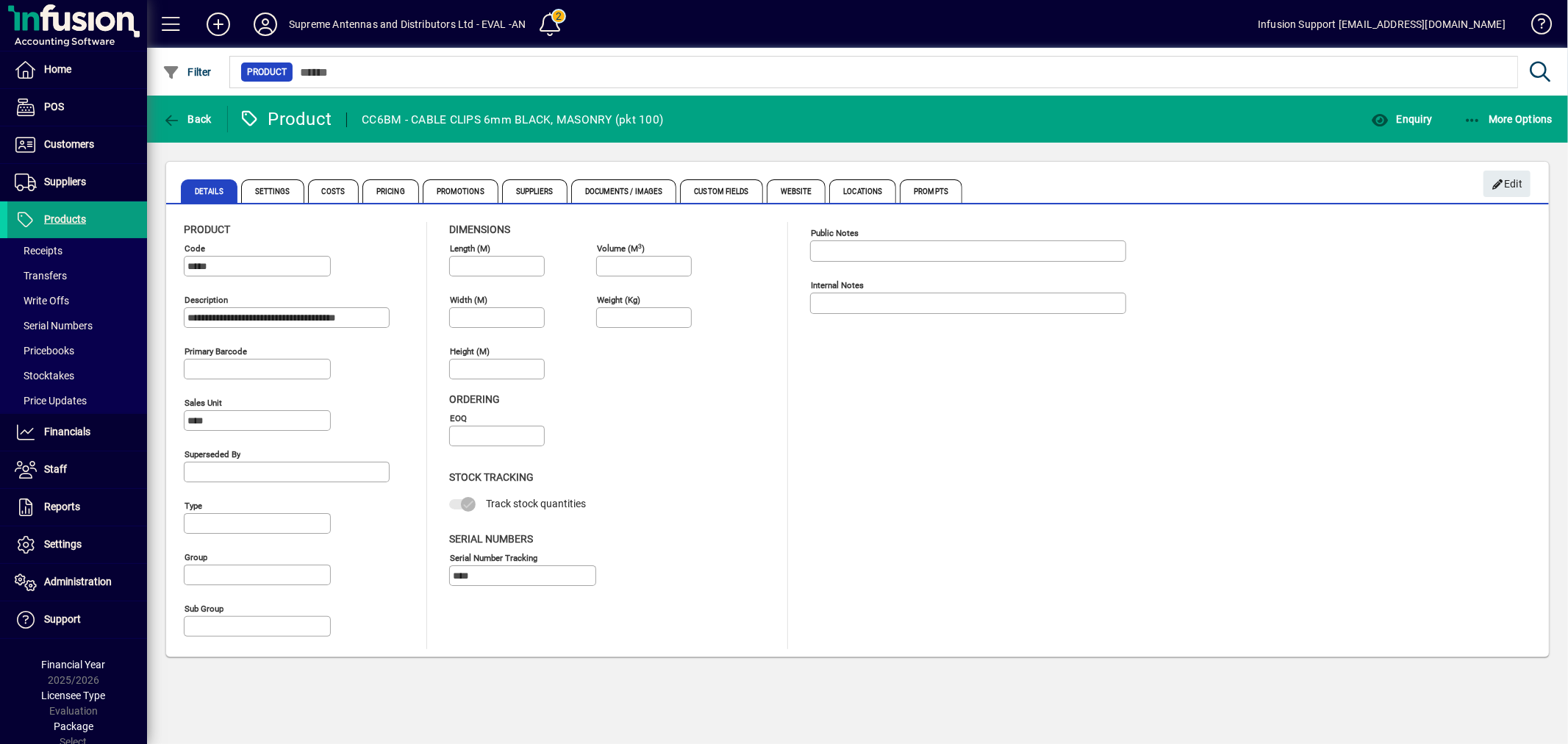
click at [825, 448] on div "Public Notes Internal Notes" at bounding box center [979, 435] width 338 height 427
click at [1409, 114] on span "Enquiry" at bounding box center [1402, 118] width 61 height 12
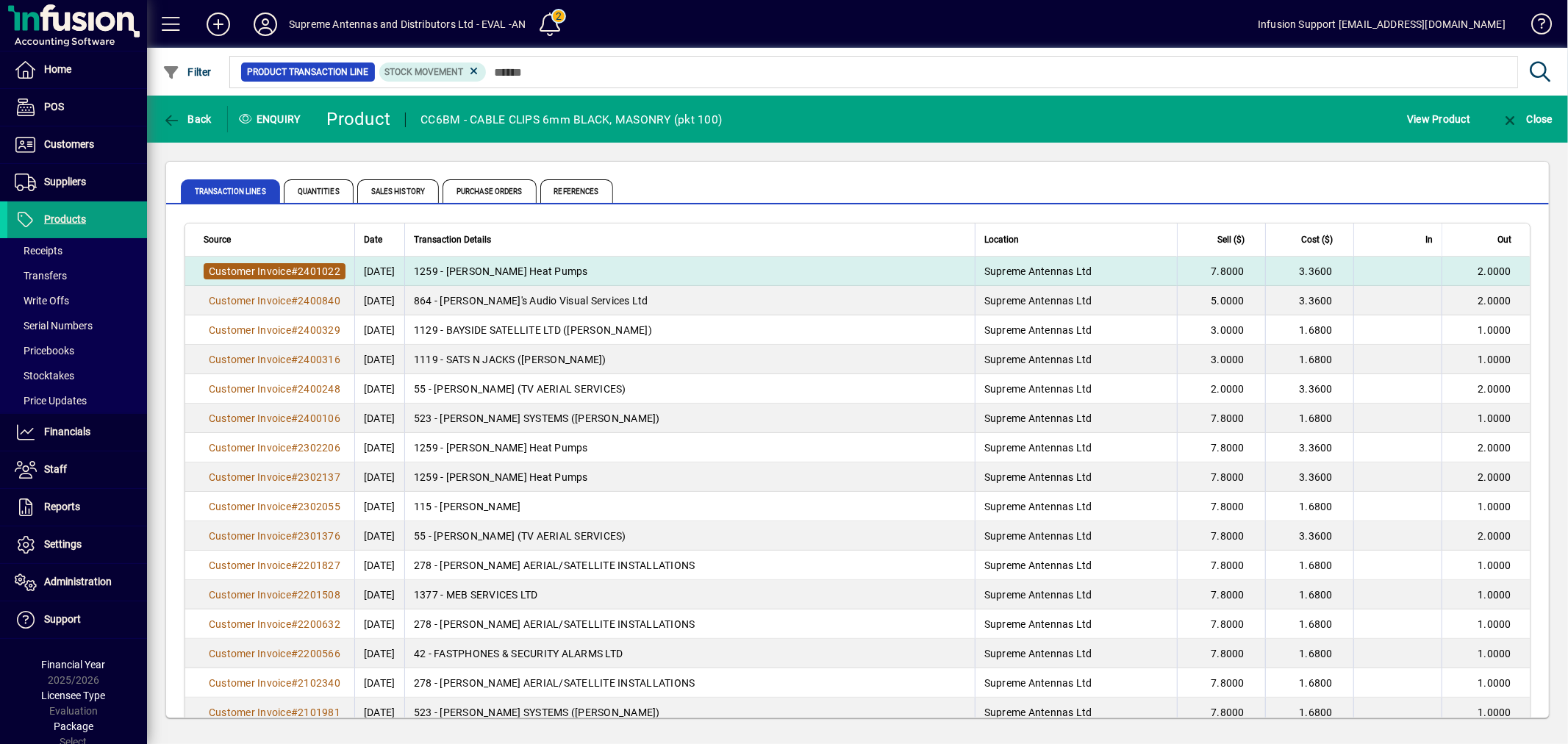
click at [289, 268] on span "Customer Invoice" at bounding box center [250, 271] width 82 height 12
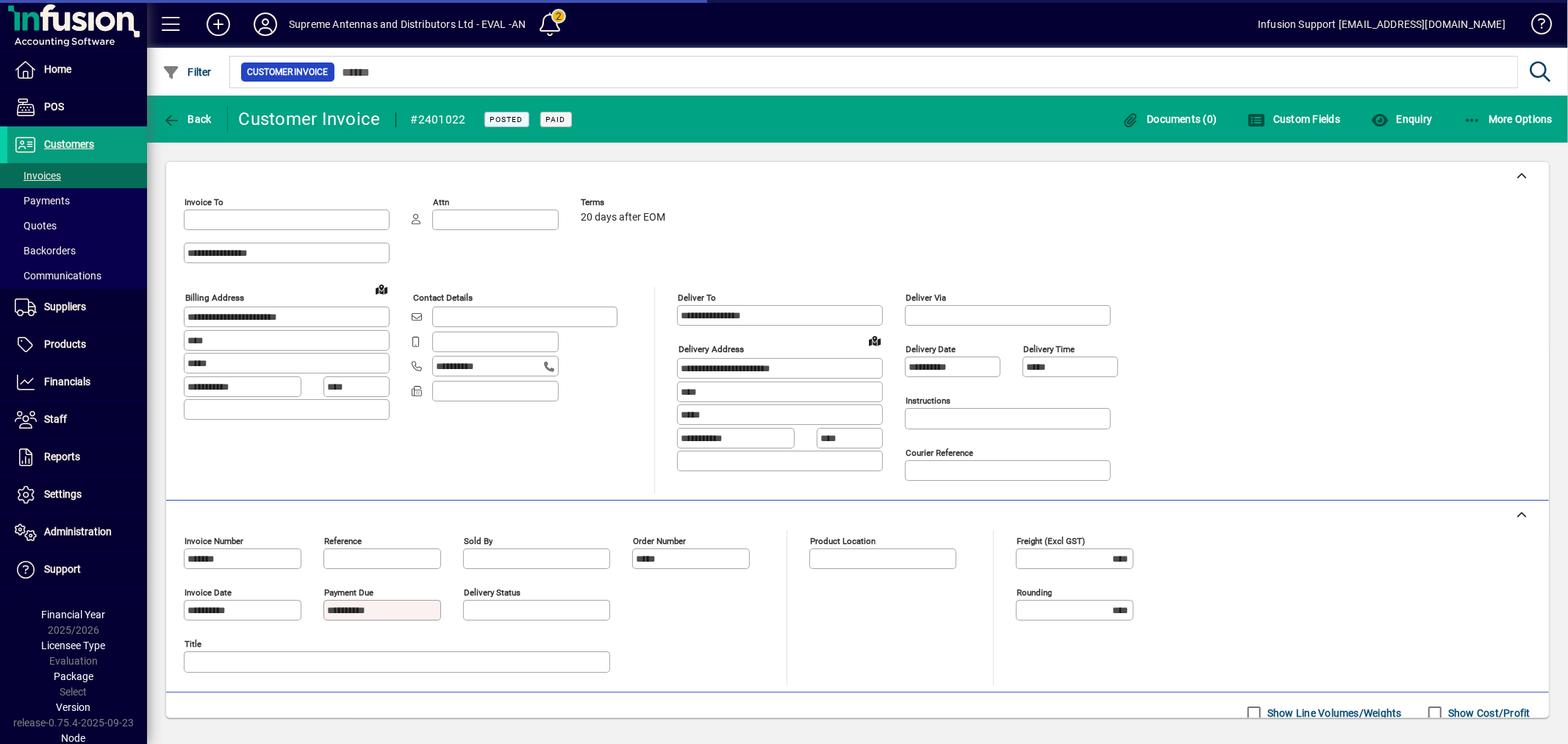
type input "**********"
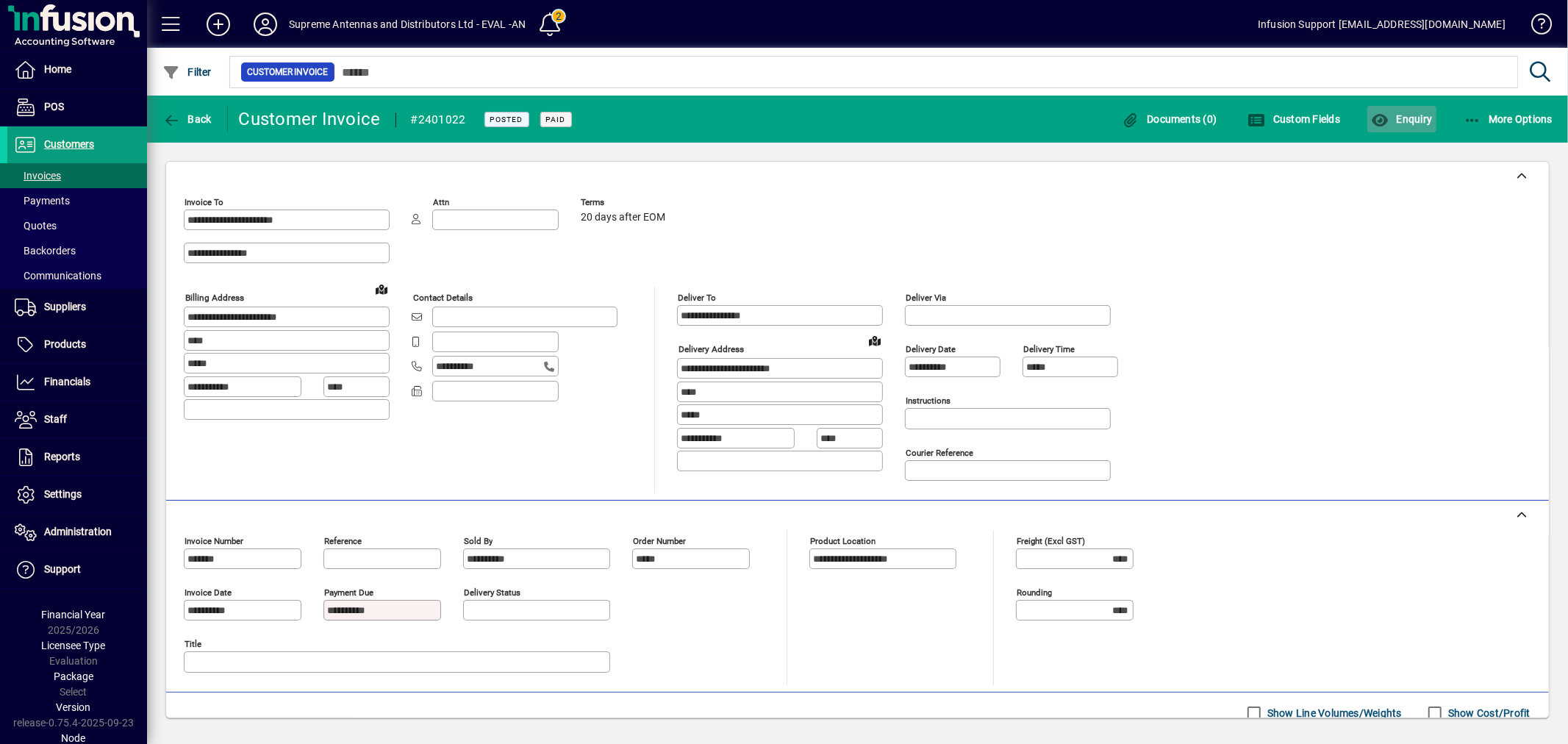
click at [1406, 126] on span "button" at bounding box center [1402, 119] width 68 height 35
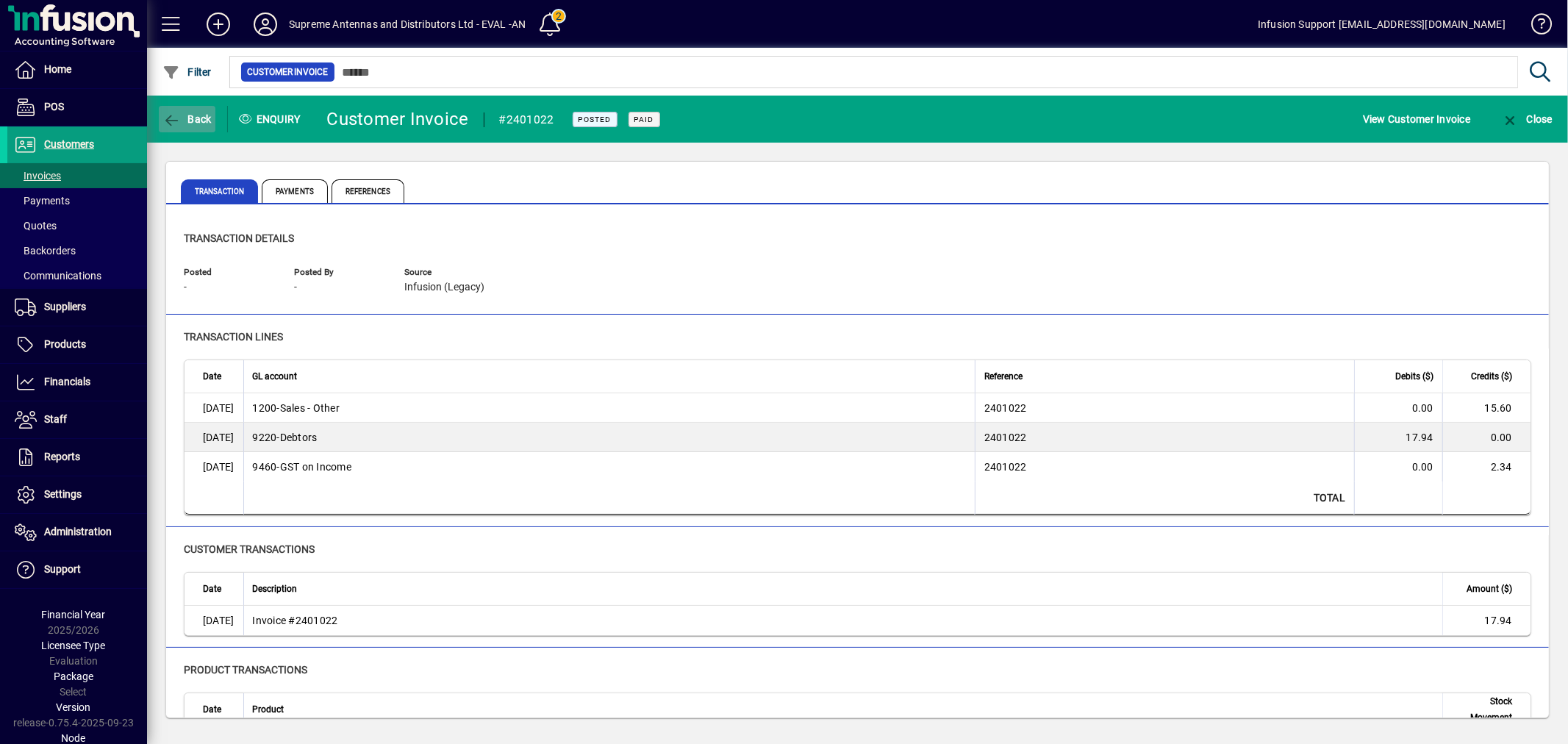
click at [180, 110] on span "button" at bounding box center [187, 119] width 56 height 35
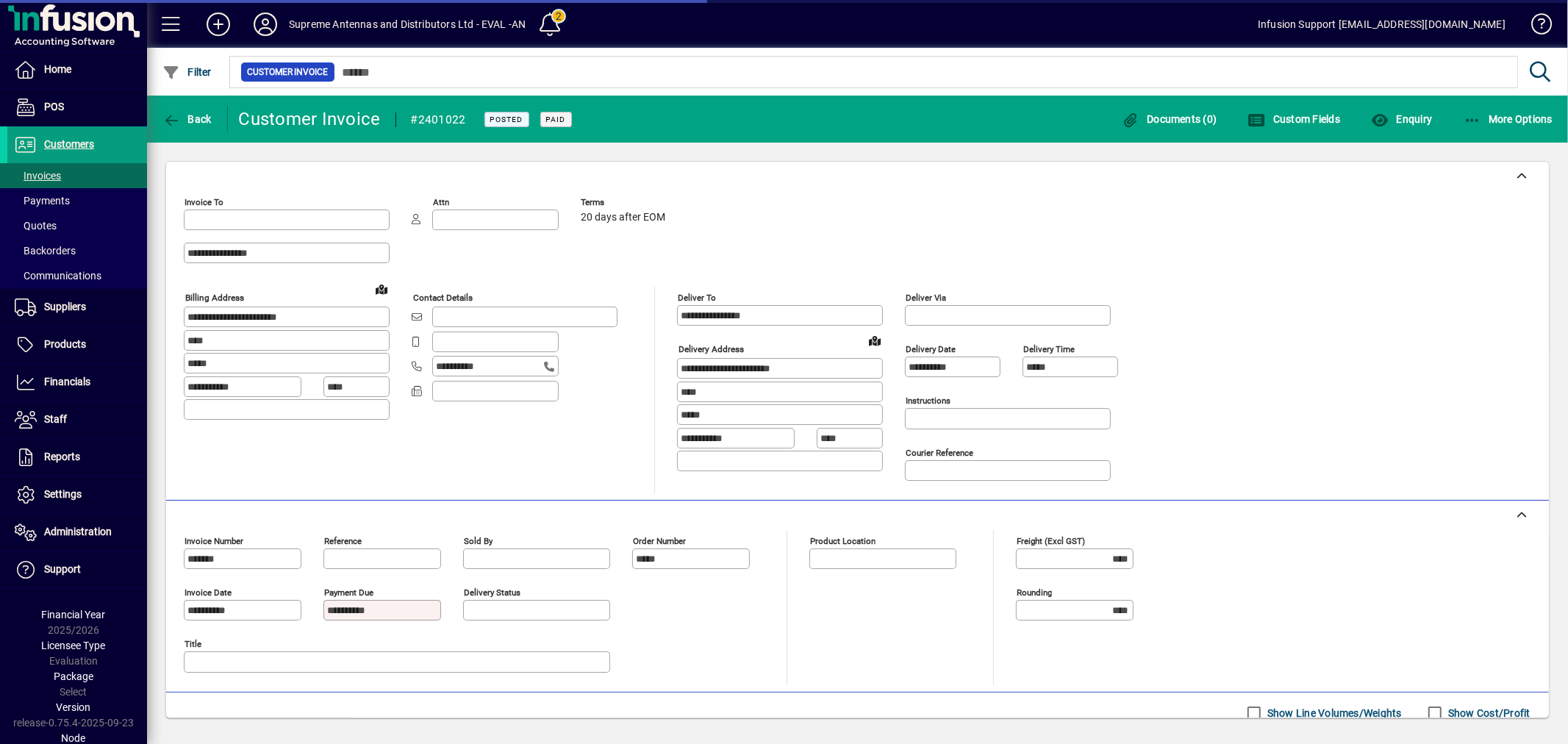
type input "**********"
drag, startPoint x: 1186, startPoint y: 434, endPoint x: 1267, endPoint y: 445, distance: 81.7
click at [1238, 438] on div "**********" at bounding box center [858, 342] width 1348 height 302
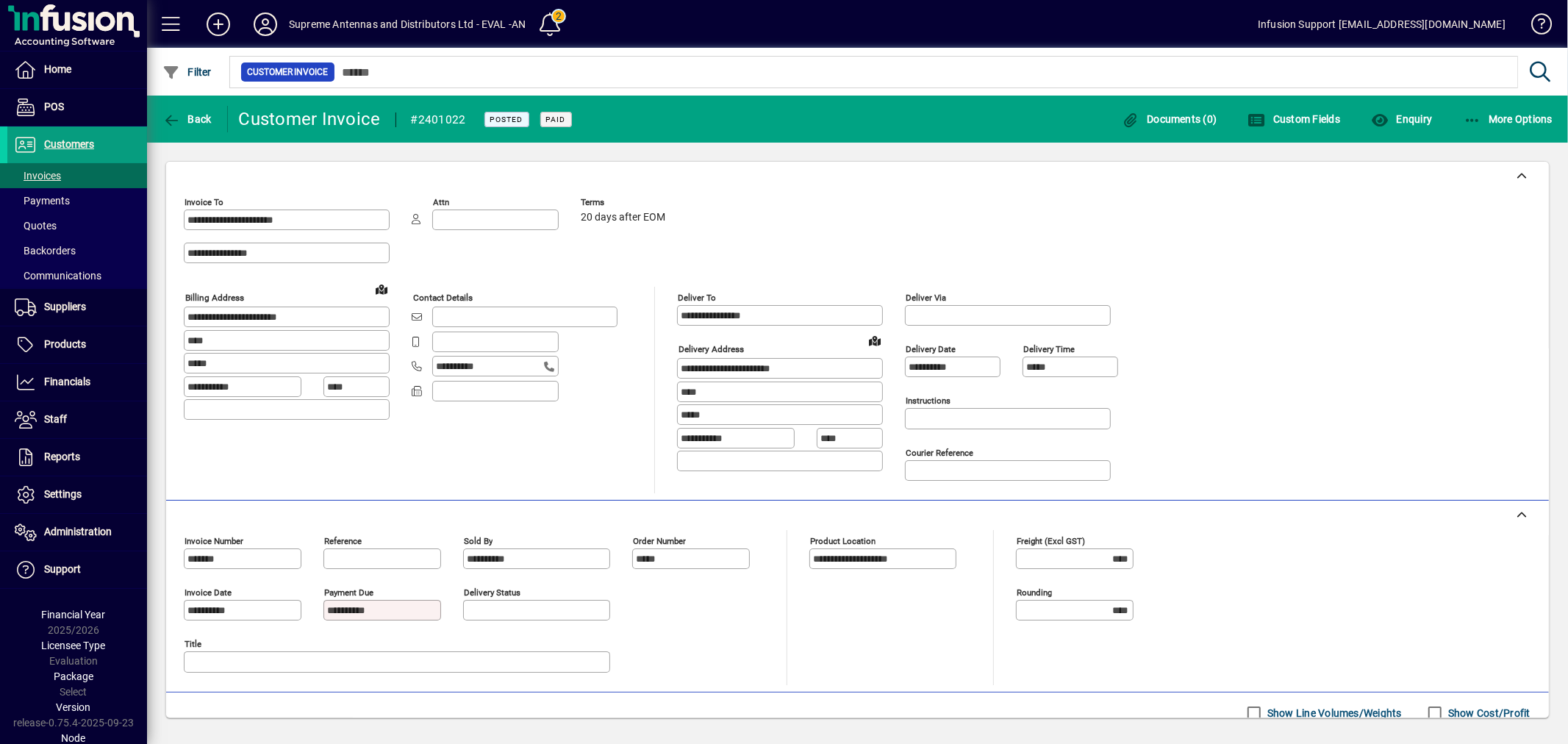
scroll to position [1, 0]
click at [74, 340] on span "Products" at bounding box center [65, 344] width 42 height 12
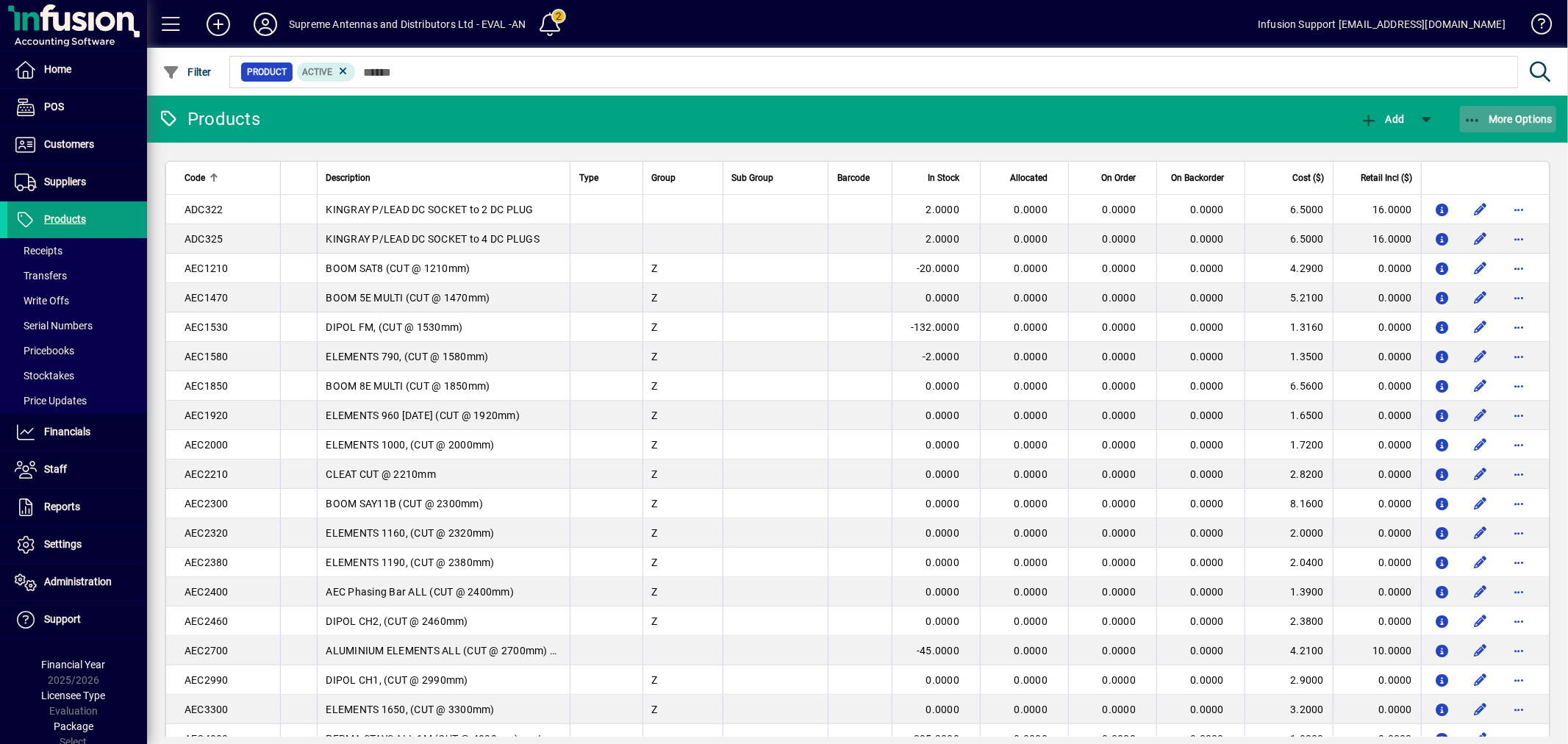
click at [1509, 118] on span "More Options" at bounding box center [1509, 118] width 90 height 12
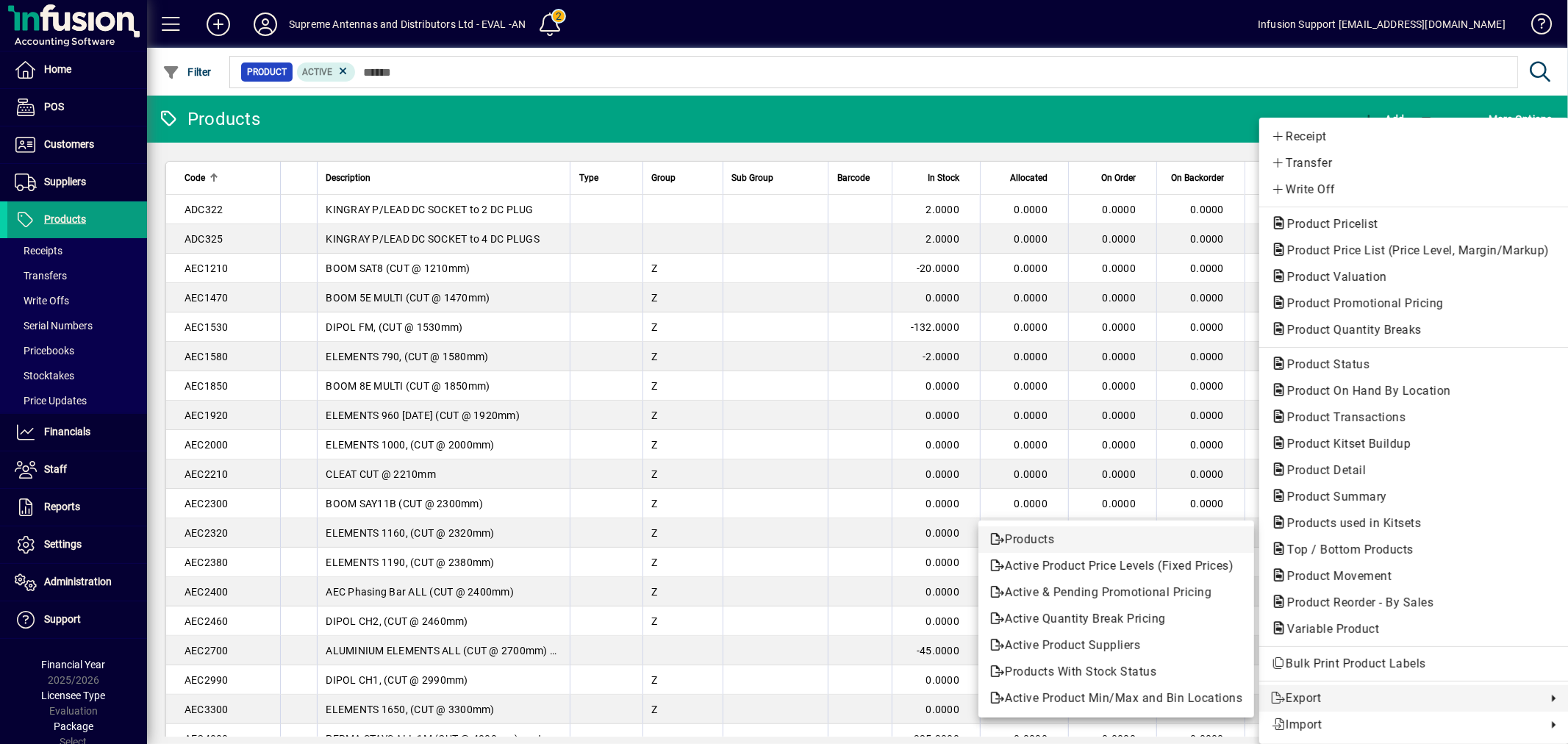
click at [1066, 543] on span "Products" at bounding box center [1116, 539] width 252 height 18
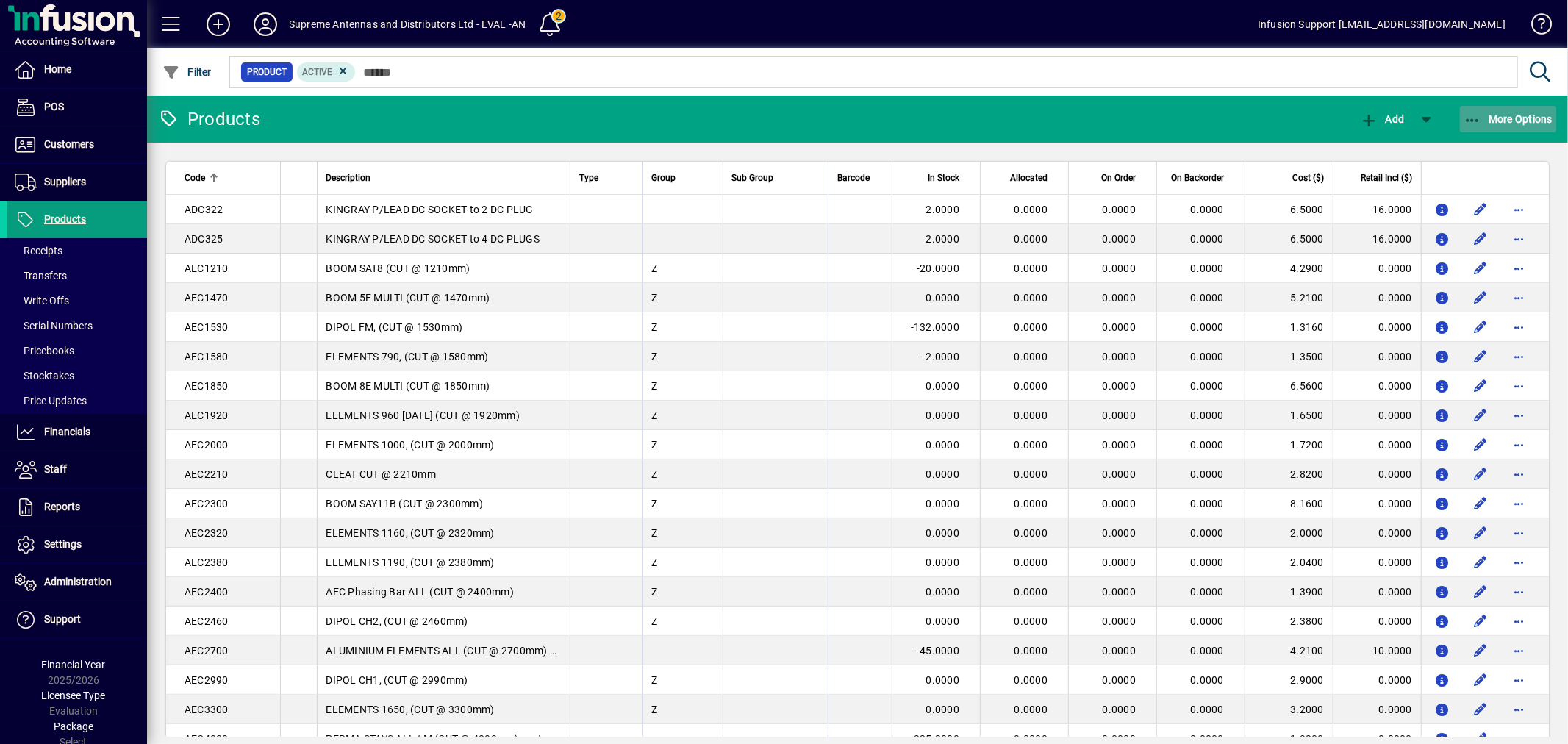
click at [1511, 117] on span "More Options" at bounding box center [1509, 118] width 90 height 12
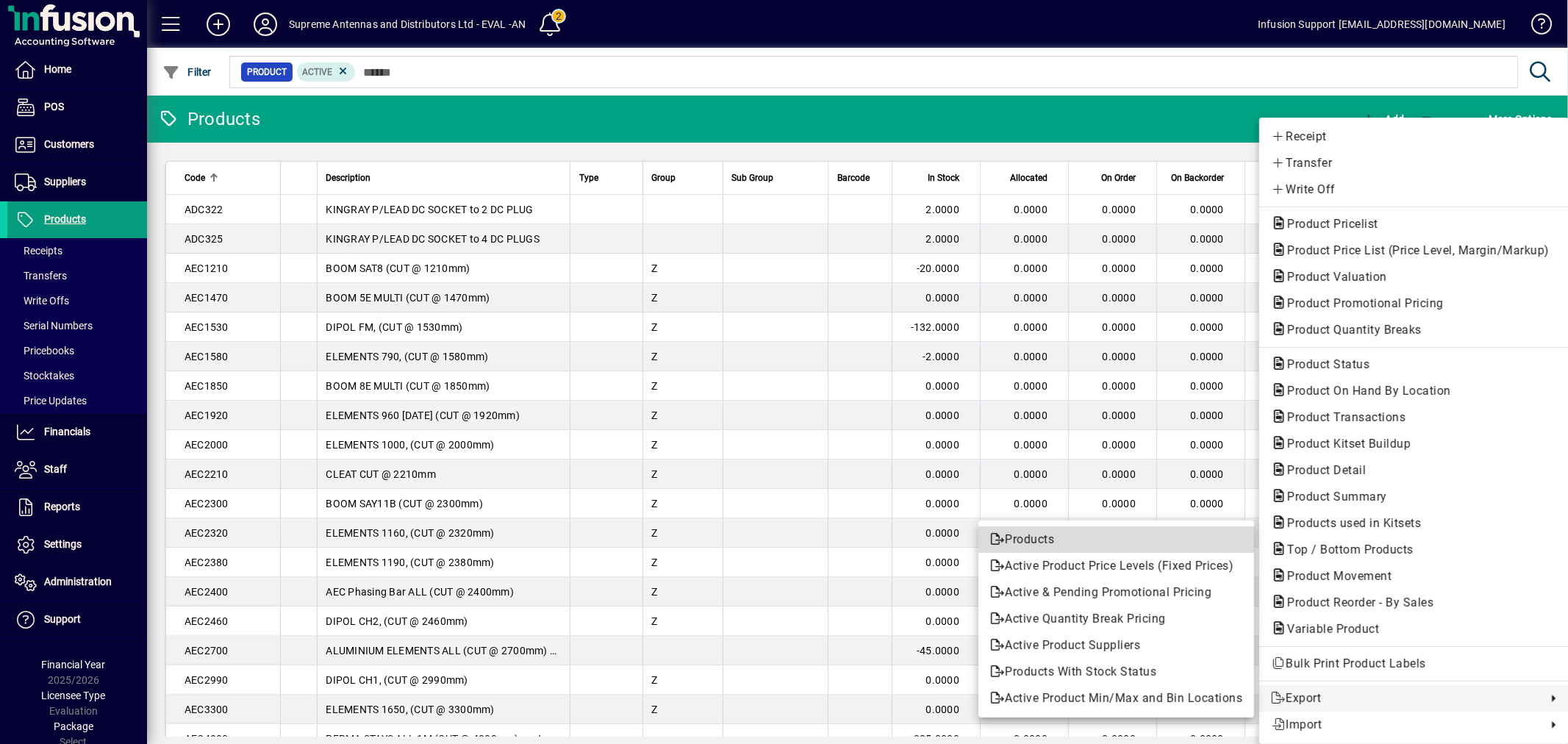
click at [1086, 540] on span "Products" at bounding box center [1116, 539] width 252 height 18
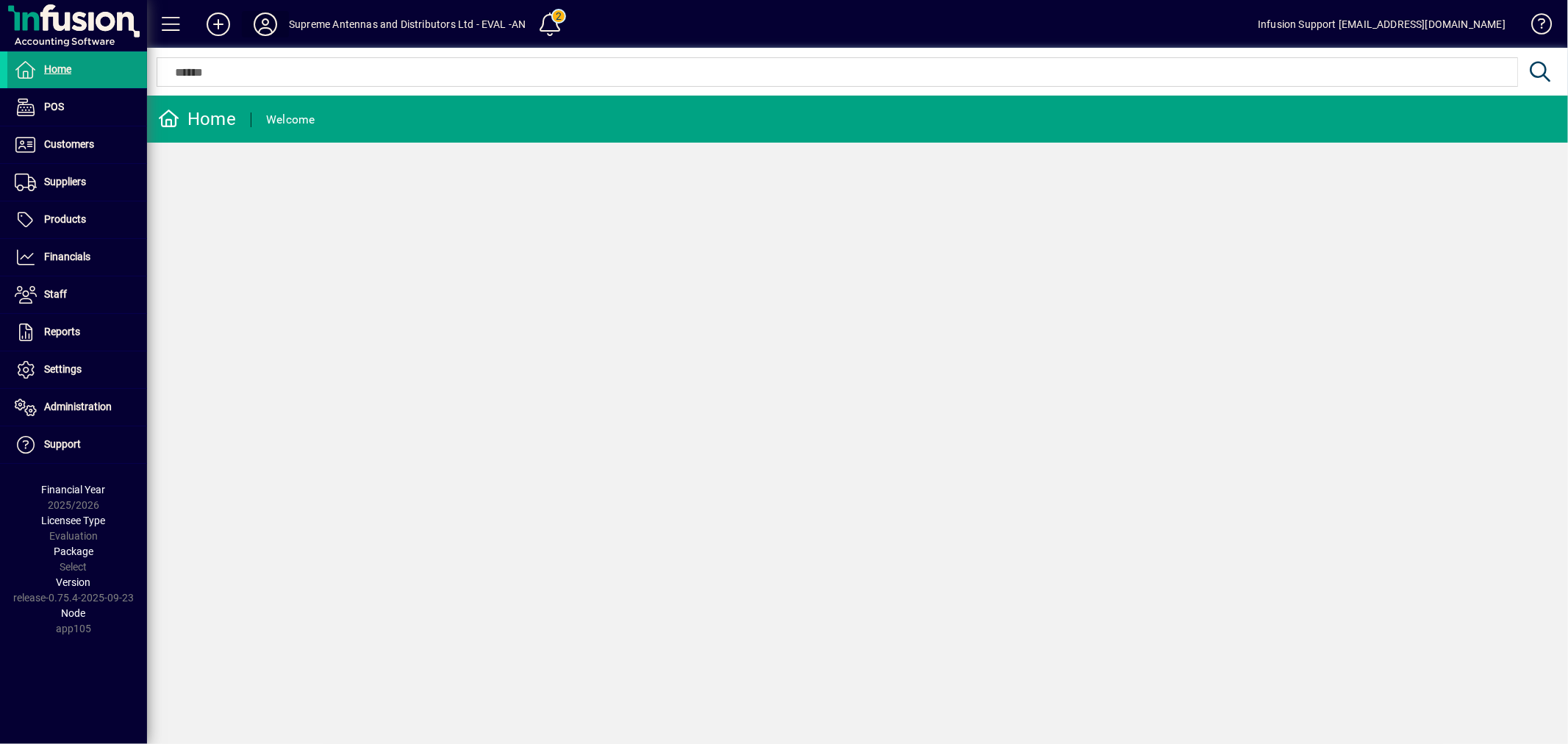
click at [263, 23] on icon at bounding box center [265, 24] width 30 height 23
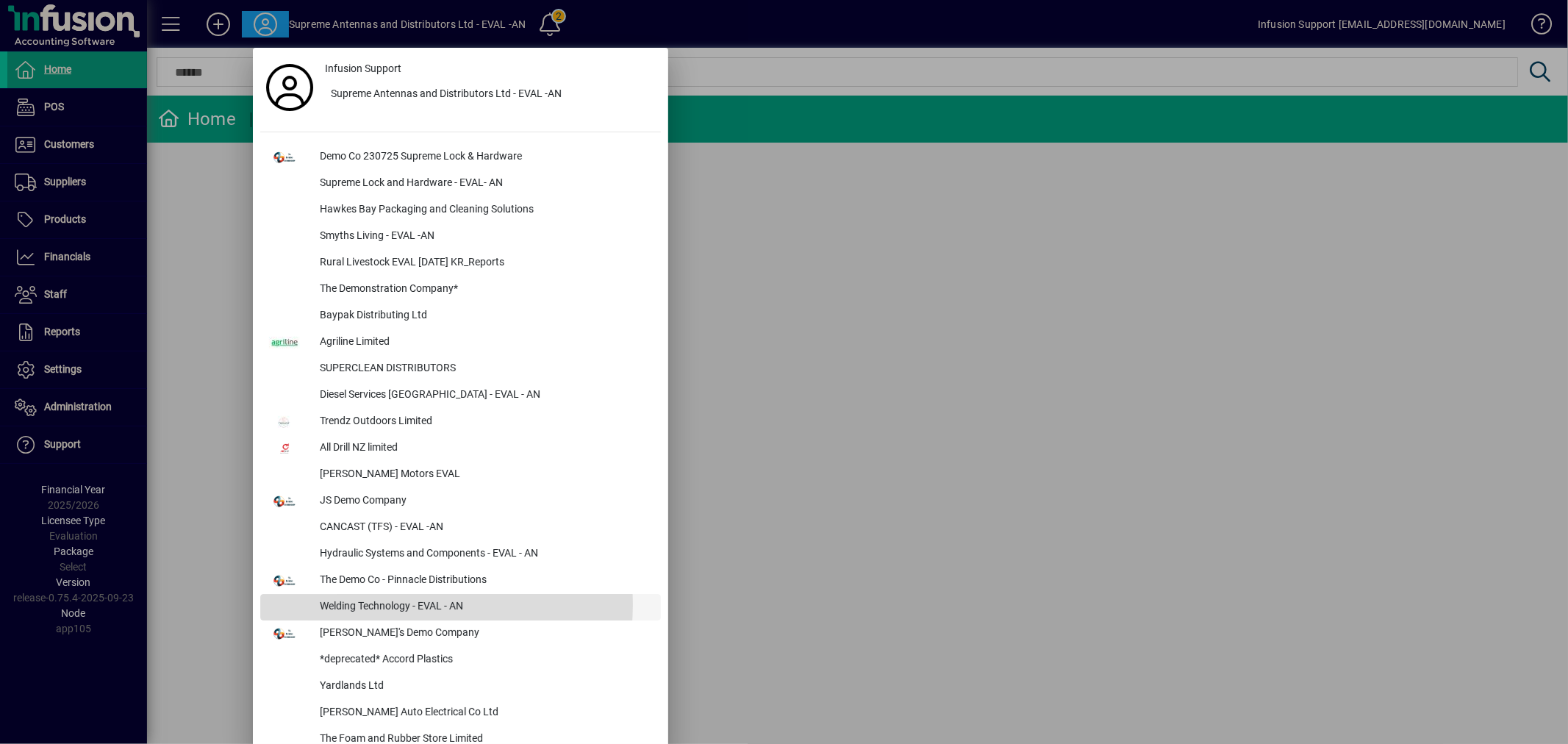
click at [391, 604] on div "Welding Technology - EVAL - AN" at bounding box center [484, 607] width 353 height 27
